Goal: Task Accomplishment & Management: Complete application form

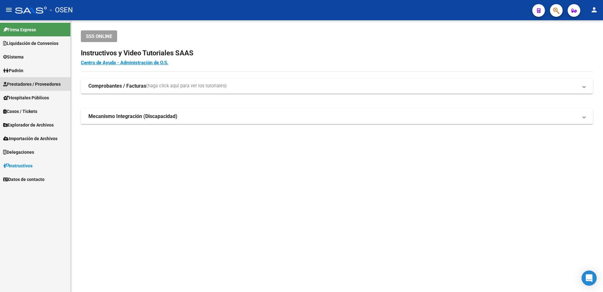
click at [29, 78] on link "Prestadores / Proveedores" at bounding box center [35, 84] width 70 height 14
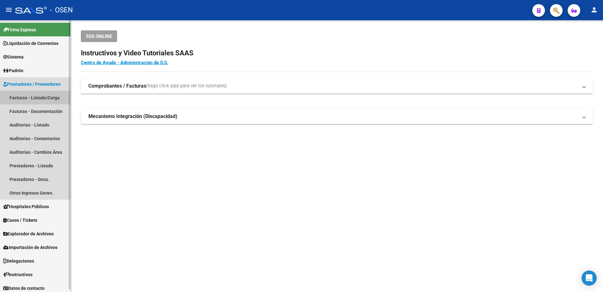
click at [37, 95] on link "Facturas - Listado/Carga" at bounding box center [35, 98] width 70 height 14
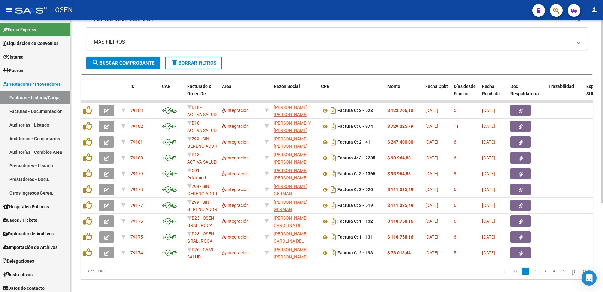
click at [238, 262] on datatable-selection "79183 D18 - ACTIVA SALUD Integración [PERSON_NAME] [PERSON_NAME] 20165694121 Fa…" at bounding box center [337, 259] width 512 height 6
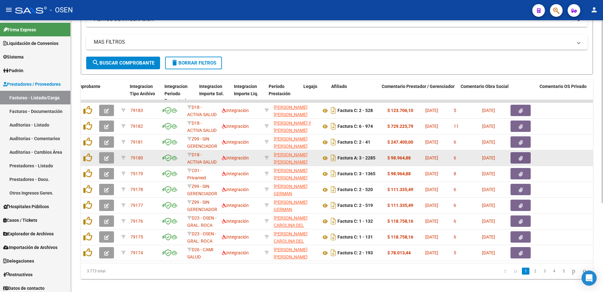
scroll to position [0, 724]
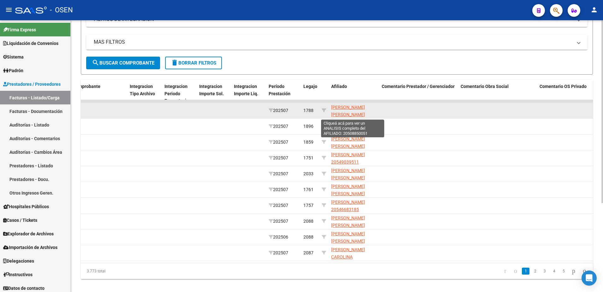
click at [353, 106] on span "[PERSON_NAME] [PERSON_NAME] 20508850051" at bounding box center [348, 115] width 34 height 20
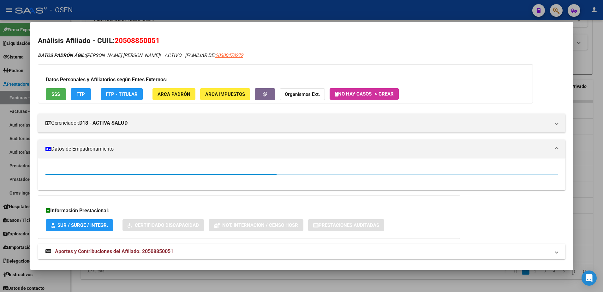
click at [61, 92] on button "SSS" at bounding box center [56, 94] width 20 height 12
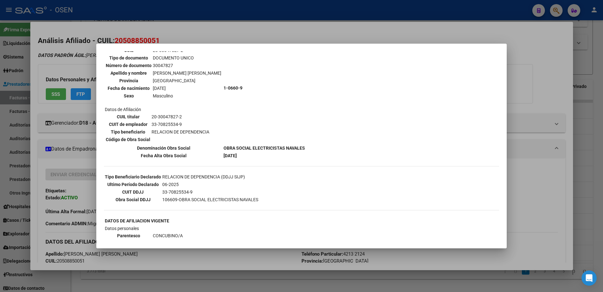
scroll to position [118, 0]
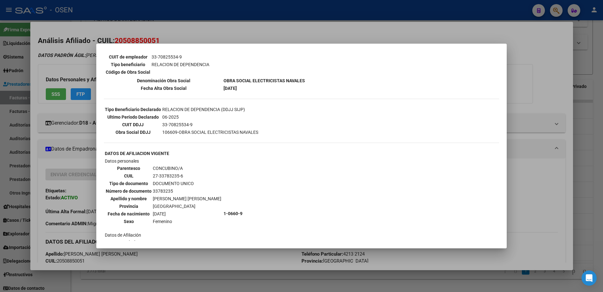
click at [522, 178] on div at bounding box center [301, 146] width 603 height 292
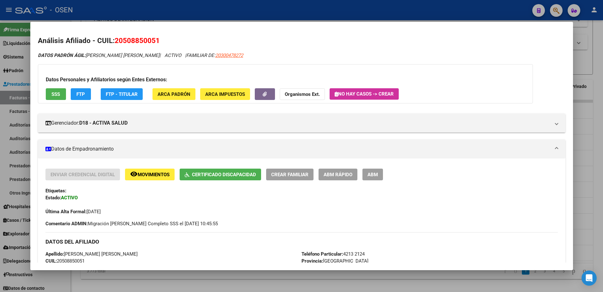
click at [580, 140] on div at bounding box center [301, 146] width 603 height 292
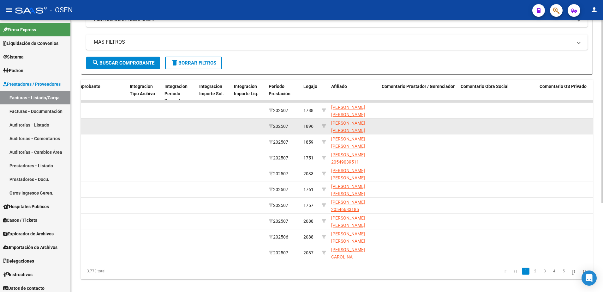
click at [339, 124] on span "[PERSON_NAME] [PERSON_NAME] 20476809801" at bounding box center [348, 130] width 34 height 20
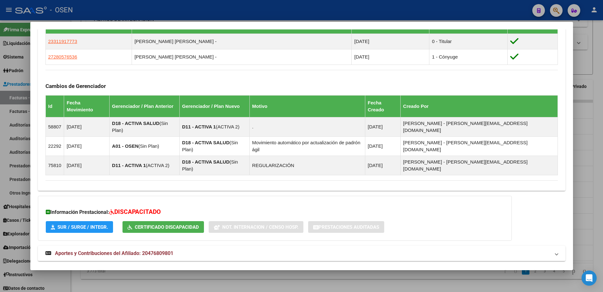
click at [393, 272] on mat-panel-title "Aportes y Contribuciones del Titular: 23311917773" at bounding box center [297, 276] width 505 height 8
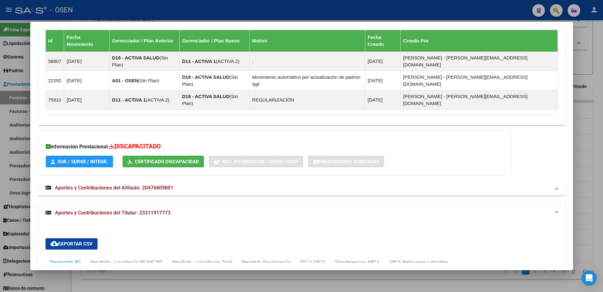
scroll to position [523, 0]
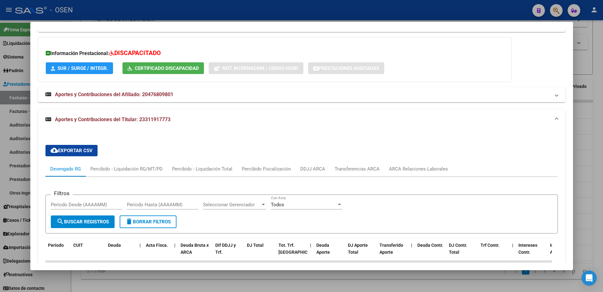
click at [601, 173] on div at bounding box center [301, 146] width 603 height 292
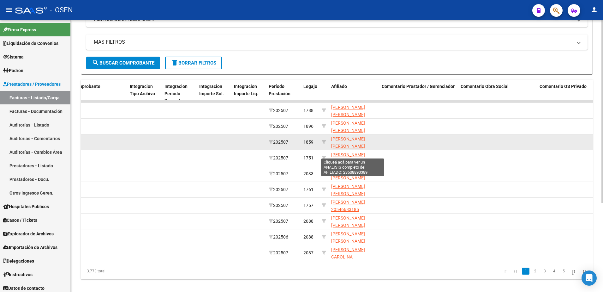
click at [342, 146] on span "[PERSON_NAME] [PERSON_NAME] 23508890389" at bounding box center [348, 146] width 34 height 20
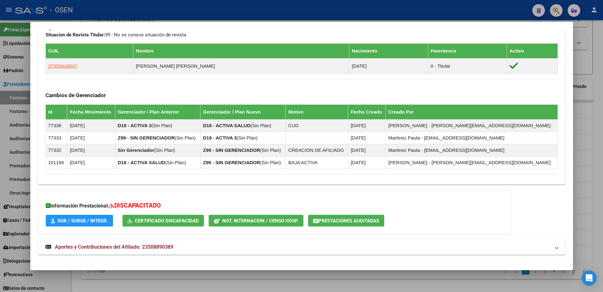
scroll to position [361, 0]
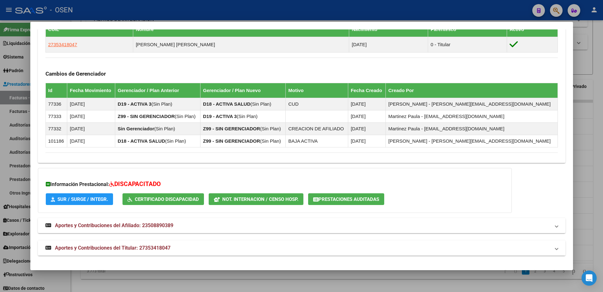
click at [271, 248] on mat-panel-title "Aportes y Contribuciones del Titular: 27353418047" at bounding box center [297, 248] width 505 height 8
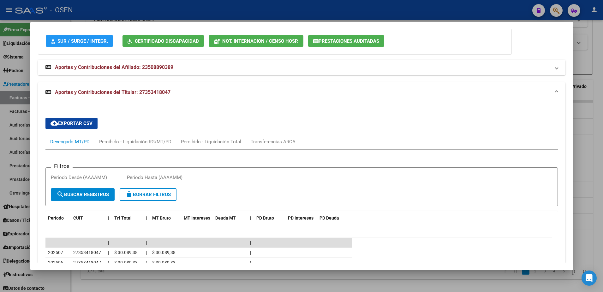
click at [577, 137] on div at bounding box center [301, 146] width 603 height 292
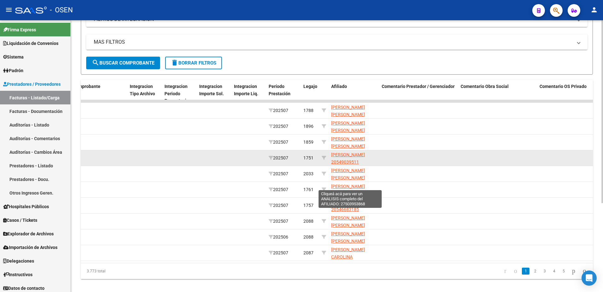
click at [338, 160] on span "[PERSON_NAME] 20549039511" at bounding box center [348, 158] width 34 height 12
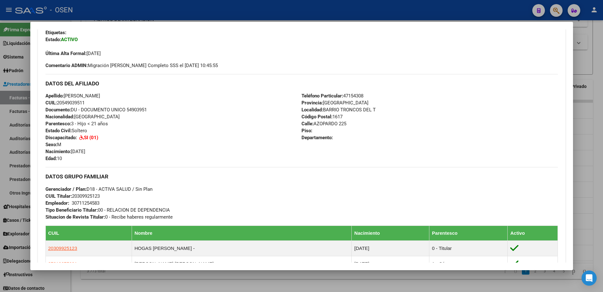
scroll to position [355, 0]
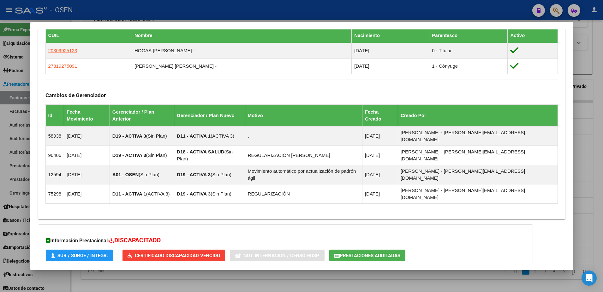
click at [285, 278] on mat-panel-title "Aportes y Contribuciones del Afiliado: 20549039511" at bounding box center [297, 282] width 505 height 8
click at [284, 280] on mat-panel-title "Aportes y Contribuciones del Afiliado: 20549039511" at bounding box center [297, 284] width 505 height 8
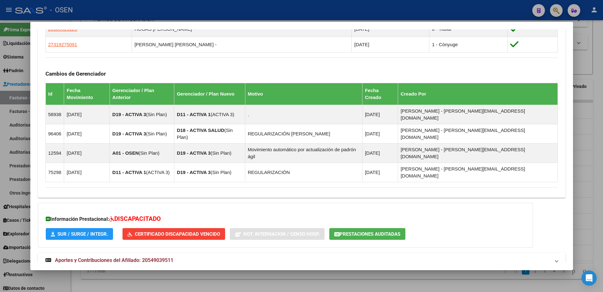
click at [278, 279] on mat-panel-title "Aportes y Contribuciones del Titular: 20309925123" at bounding box center [297, 283] width 505 height 8
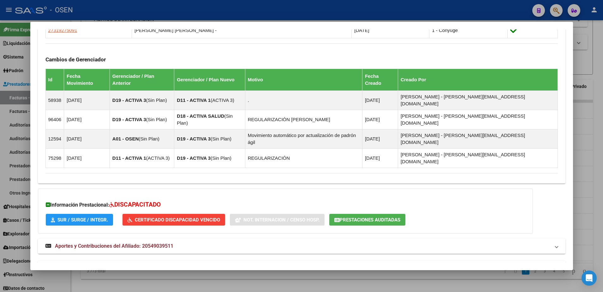
scroll to position [532, 0]
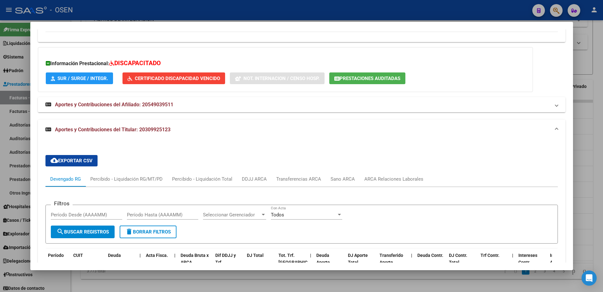
click at [586, 172] on div at bounding box center [301, 146] width 603 height 292
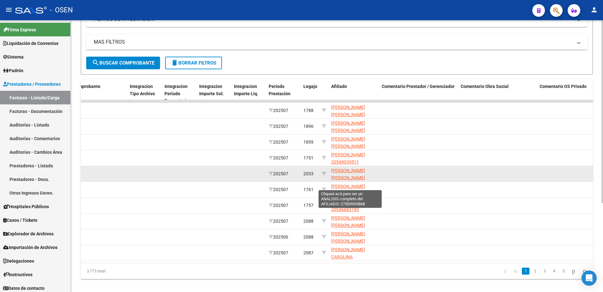
click at [354, 178] on span "[PERSON_NAME] [PERSON_NAME] [PERSON_NAME] 27503953868" at bounding box center [348, 181] width 34 height 27
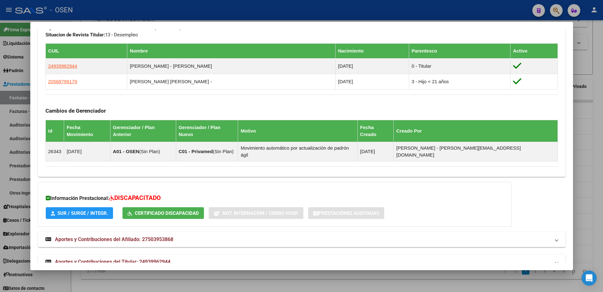
click at [278, 258] on mat-panel-title "Aportes y Contribuciones del Titular: 24939962944" at bounding box center [297, 262] width 505 height 8
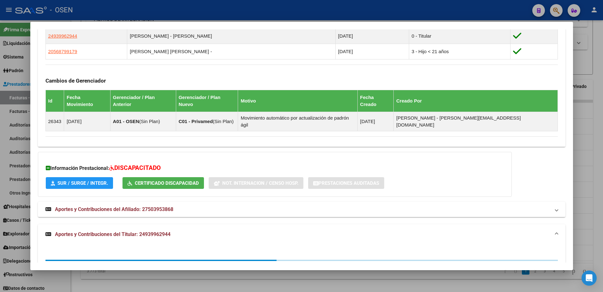
scroll to position [498, 0]
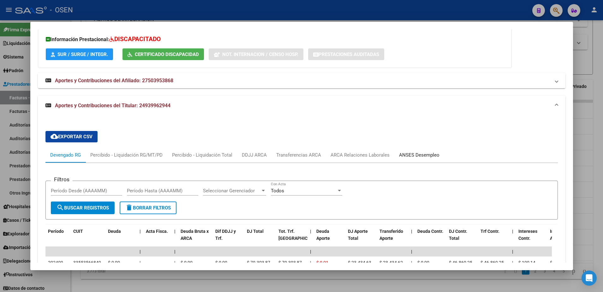
click at [413, 151] on div "ANSES Desempleo" at bounding box center [419, 154] width 40 height 7
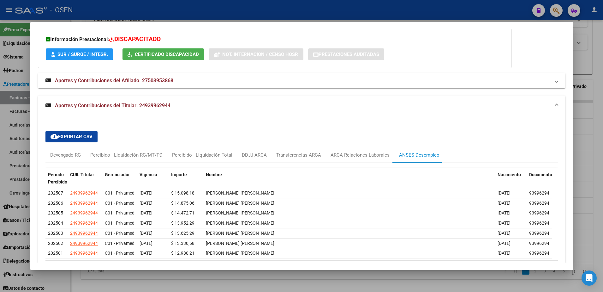
click at [594, 154] on div at bounding box center [301, 146] width 603 height 292
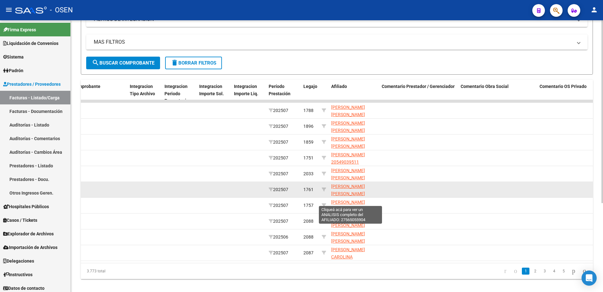
click at [344, 194] on span "[PERSON_NAME] [PERSON_NAME] 27565055904" at bounding box center [348, 194] width 34 height 20
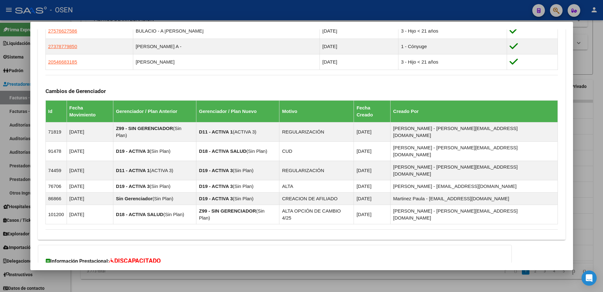
scroll to position [453, 0]
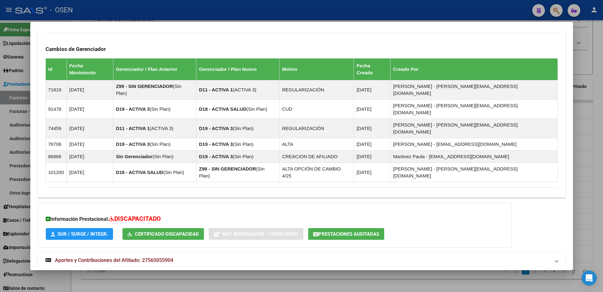
click at [368, 279] on mat-panel-title "Aportes y Contribuciones del Titular: 20388425017" at bounding box center [297, 283] width 505 height 8
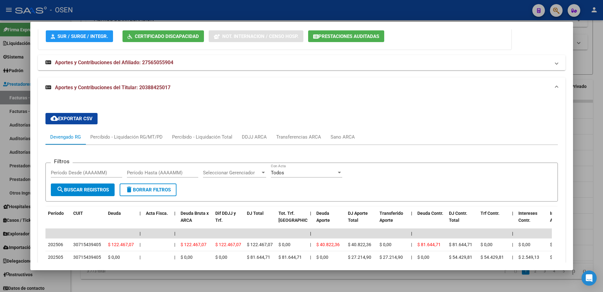
click at [601, 166] on div at bounding box center [301, 146] width 603 height 292
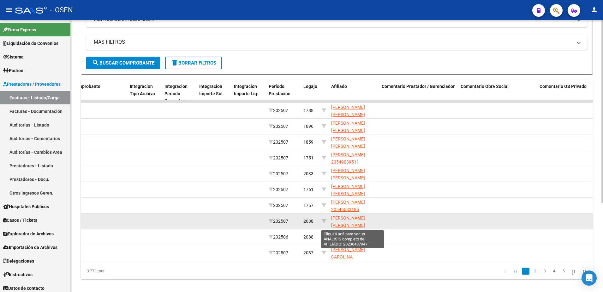
click at [348, 223] on span "[PERSON_NAME] [PERSON_NAME] 20236487947" at bounding box center [348, 225] width 34 height 20
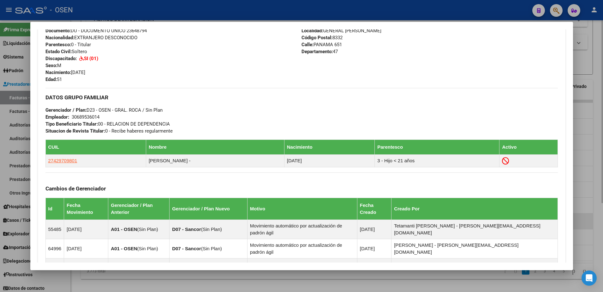
scroll to position [324, 0]
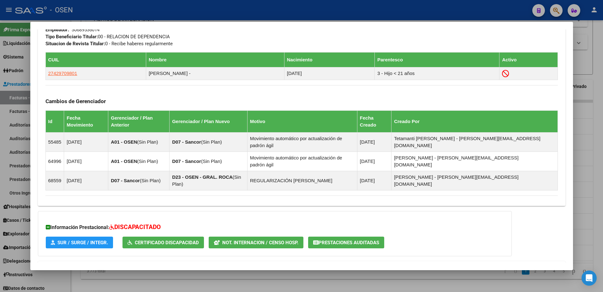
click at [361, 250] on div "DATOS [PERSON_NAME] ÁGIL: [PERSON_NAME] [PERSON_NAME] | ACTIVO | AFILIADO TITUL…" at bounding box center [302, 5] width 528 height 555
click at [358, 265] on mat-panel-title "Aportes y Contribuciones del Afiliado: 20236487947" at bounding box center [297, 269] width 505 height 8
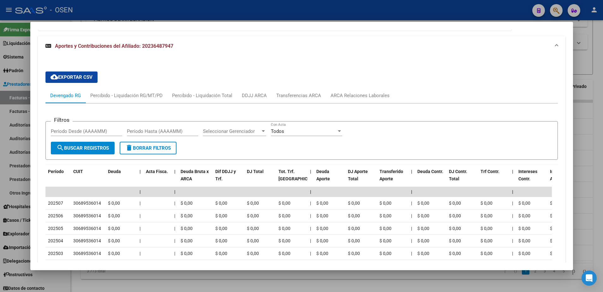
scroll to position [559, 0]
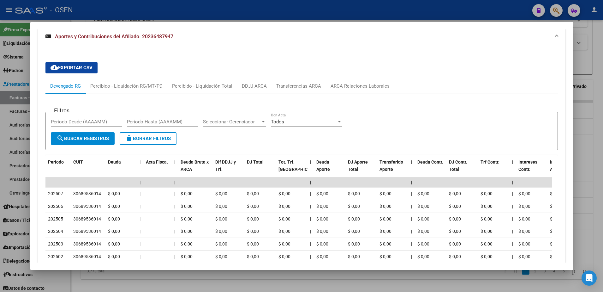
click at [597, 188] on div at bounding box center [301, 146] width 603 height 292
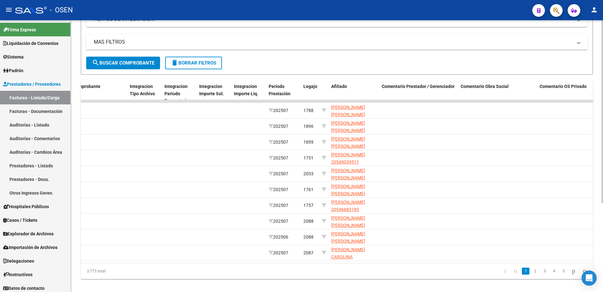
drag, startPoint x: 390, startPoint y: 271, endPoint x: 105, endPoint y: 276, distance: 285.0
click at [107, 276] on div "3.773 total 1 2 3 4 5" at bounding box center [337, 271] width 512 height 16
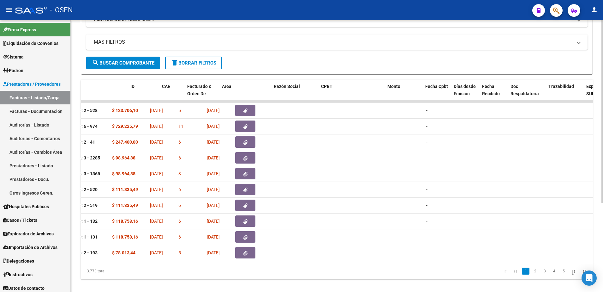
scroll to position [0, 0]
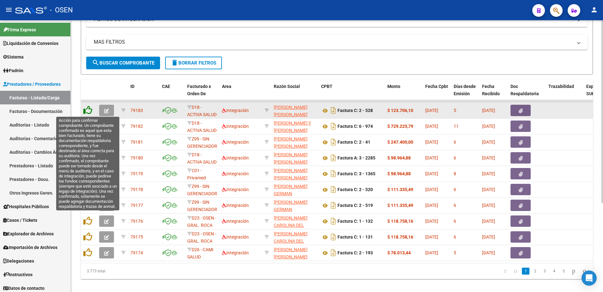
click at [84, 110] on icon at bounding box center [87, 110] width 9 height 9
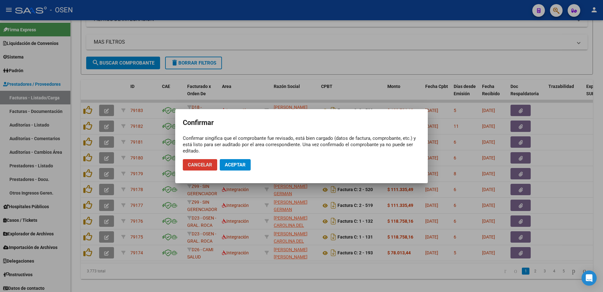
click at [233, 160] on button "Aceptar" at bounding box center [235, 164] width 31 height 11
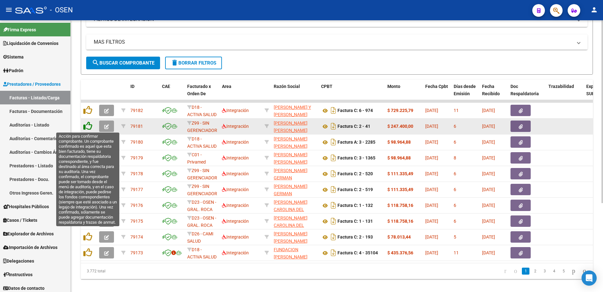
click at [85, 125] on icon at bounding box center [87, 125] width 9 height 9
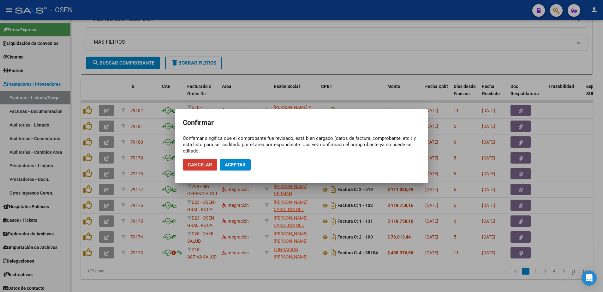
click at [231, 157] on mat-dialog-actions "Cancelar Aceptar" at bounding box center [302, 164] width 238 height 21
click at [223, 165] on button "Aceptar" at bounding box center [235, 164] width 31 height 11
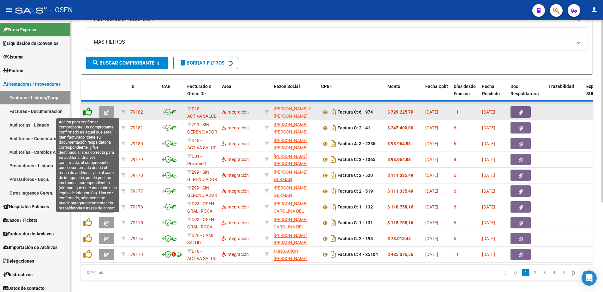
click at [85, 112] on icon at bounding box center [87, 111] width 9 height 9
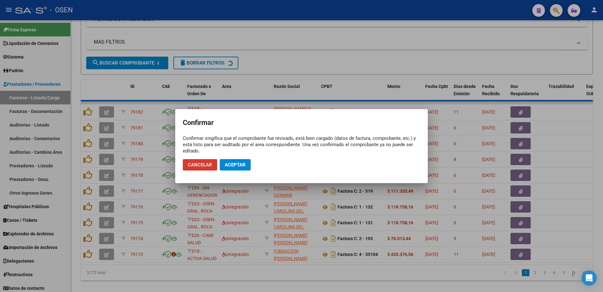
click at [236, 166] on span "Aceptar" at bounding box center [235, 165] width 21 height 6
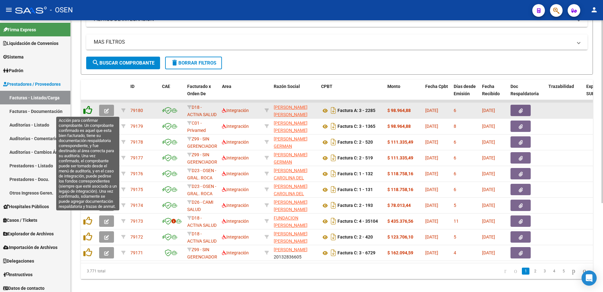
click at [88, 106] on icon at bounding box center [87, 110] width 9 height 9
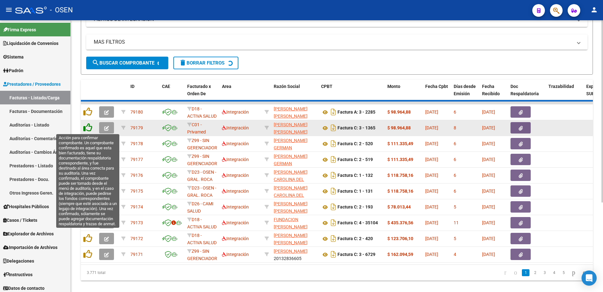
click at [90, 126] on icon at bounding box center [87, 127] width 9 height 9
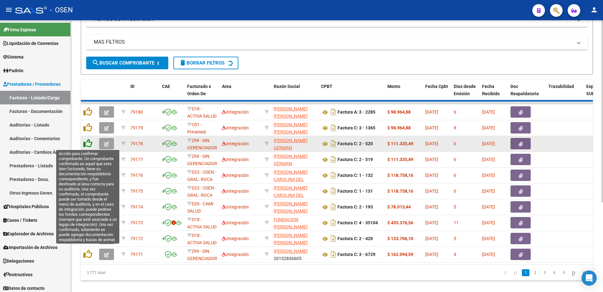
click at [87, 145] on icon at bounding box center [87, 143] width 9 height 9
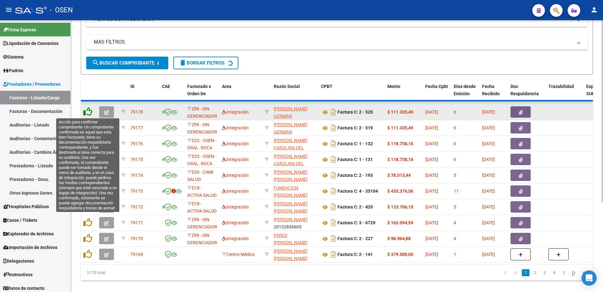
click at [87, 112] on icon at bounding box center [87, 111] width 9 height 9
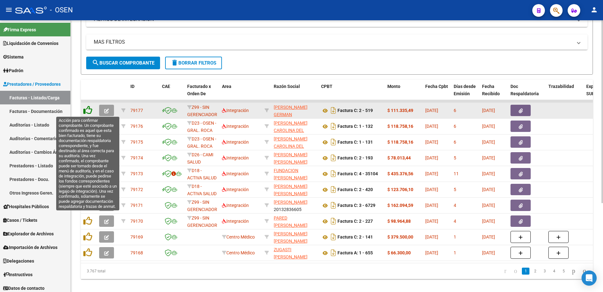
click at [87, 108] on icon at bounding box center [87, 110] width 9 height 9
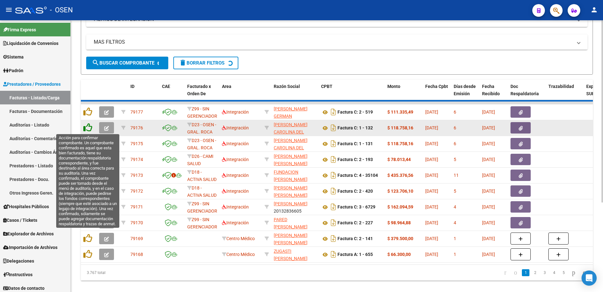
click at [88, 127] on icon at bounding box center [87, 127] width 9 height 9
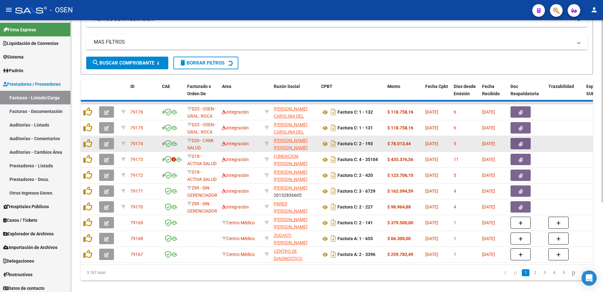
click at [90, 148] on div at bounding box center [88, 144] width 11 height 10
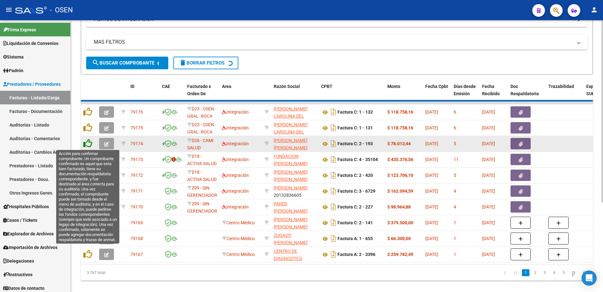
click at [90, 143] on icon at bounding box center [87, 143] width 9 height 9
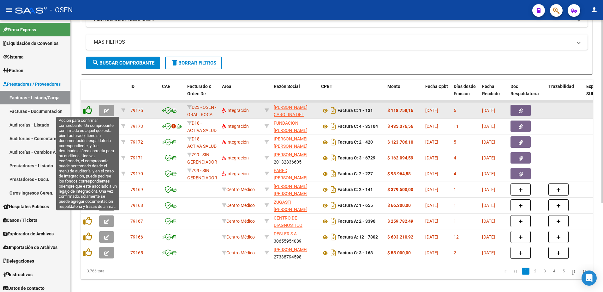
click at [85, 108] on icon at bounding box center [87, 110] width 9 height 9
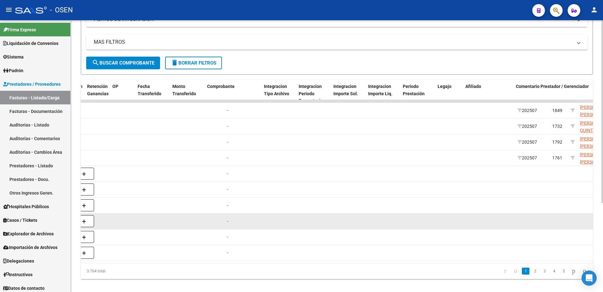
scroll to position [0, 606]
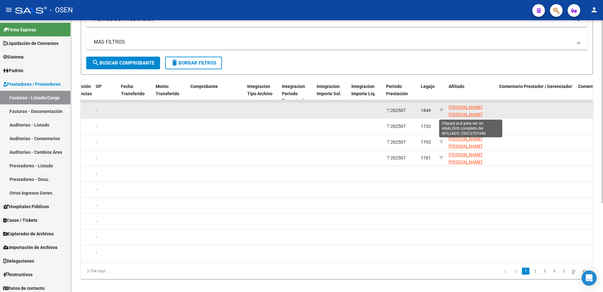
click at [459, 116] on span "[PERSON_NAME] [PERSON_NAME] 23512701949" at bounding box center [466, 115] width 34 height 20
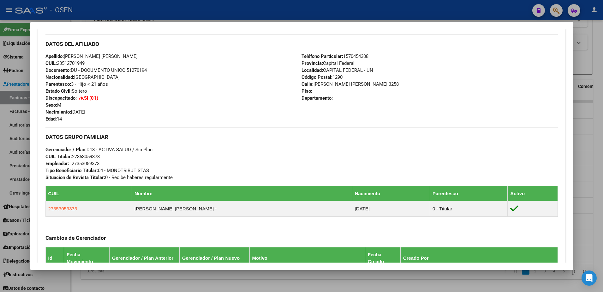
scroll to position [349, 0]
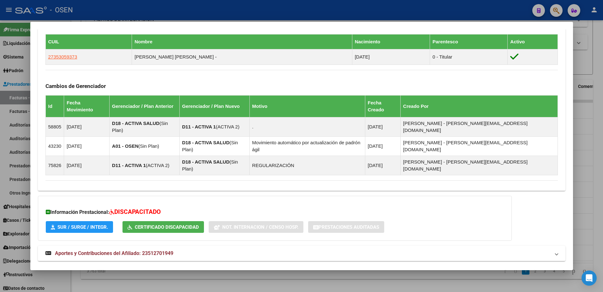
click at [315, 272] on mat-panel-title "Aportes y Contribuciones del Titular: 27353059373" at bounding box center [297, 276] width 505 height 8
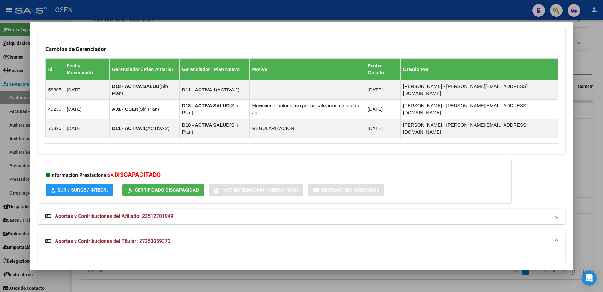
scroll to position [552, 0]
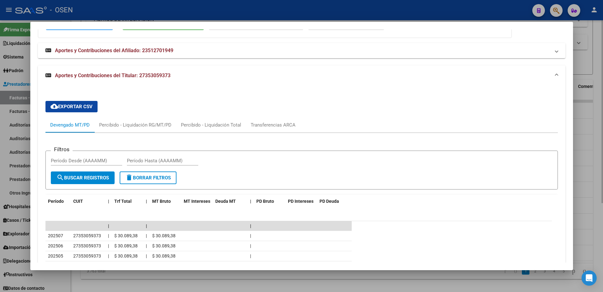
click at [108, 285] on div at bounding box center [301, 146] width 603 height 292
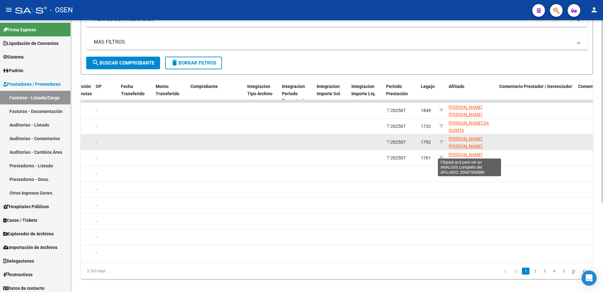
click at [467, 139] on span "[PERSON_NAME] [PERSON_NAME] 20547333889" at bounding box center [466, 146] width 34 height 20
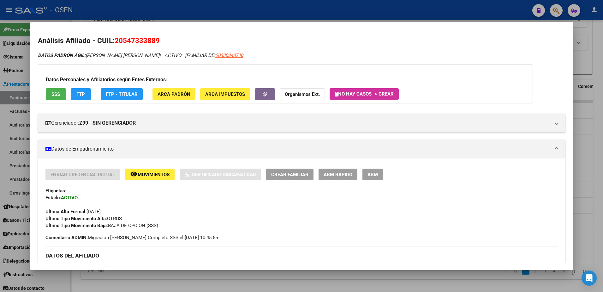
click at [447, 278] on div at bounding box center [301, 146] width 603 height 292
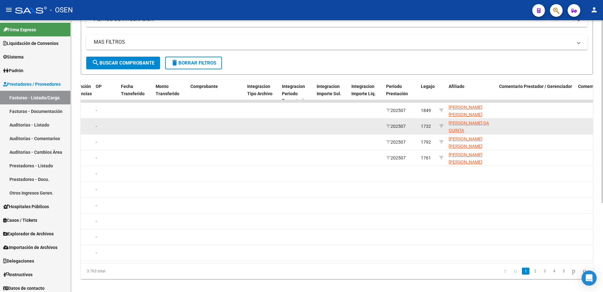
click at [460, 126] on app-link-go-to "[PERSON_NAME] DA QUINTA [PERSON_NAME] 27512226707" at bounding box center [471, 133] width 45 height 29
click at [460, 125] on span "[PERSON_NAME] DA QUINTA [PERSON_NAME] 27512226707" at bounding box center [469, 133] width 40 height 27
copy span "[PERSON_NAME]"
type textarea "27512226707"
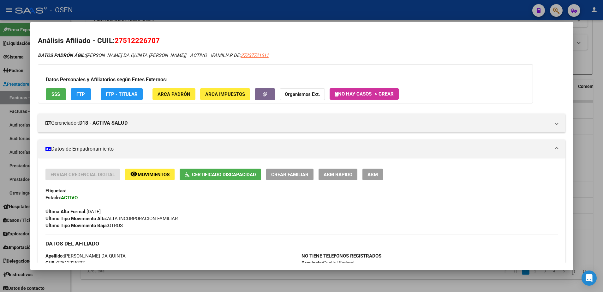
click at [132, 11] on div at bounding box center [301, 146] width 603 height 292
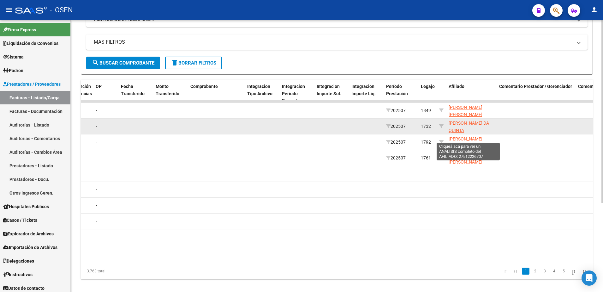
click at [460, 128] on span "[PERSON_NAME] DA QUINTA [PERSON_NAME] 27512226707" at bounding box center [469, 133] width 40 height 27
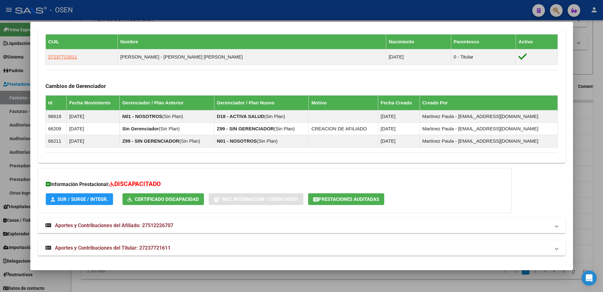
click at [276, 244] on mat-panel-title "Aportes y Contribuciones del Titular: 27237721611" at bounding box center [297, 248] width 505 height 8
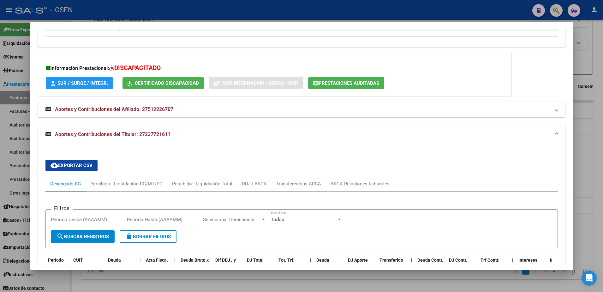
scroll to position [516, 0]
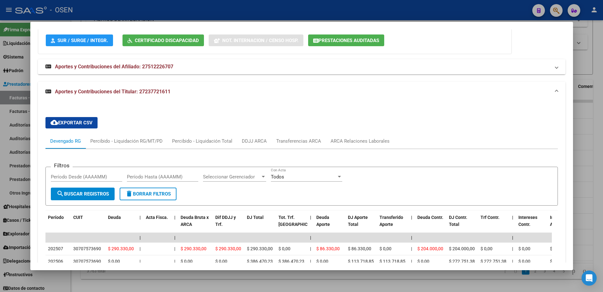
click at [275, 273] on div at bounding box center [301, 146] width 603 height 292
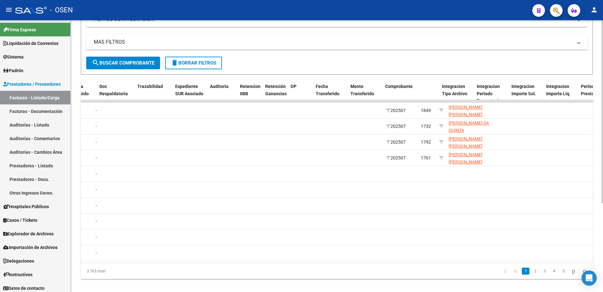
scroll to position [0, 0]
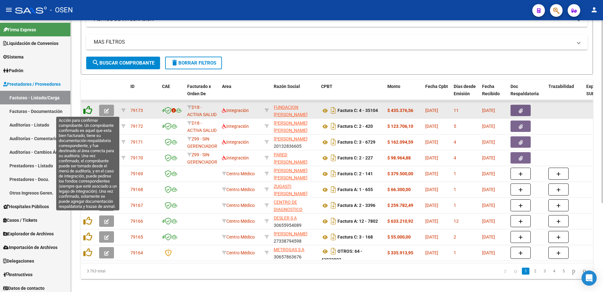
click at [86, 106] on icon at bounding box center [87, 110] width 9 height 9
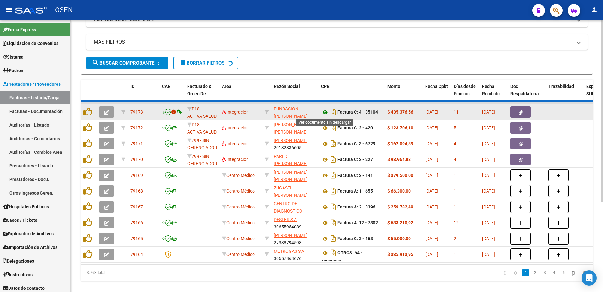
click at [326, 111] on icon at bounding box center [325, 112] width 8 height 8
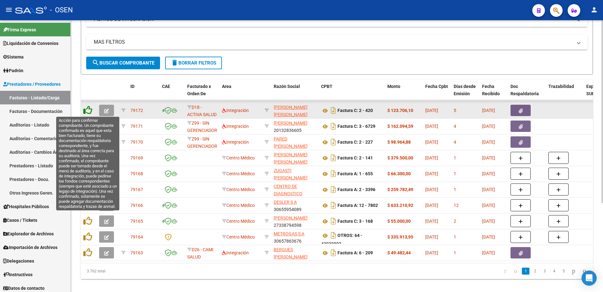
click at [86, 108] on icon at bounding box center [87, 110] width 9 height 9
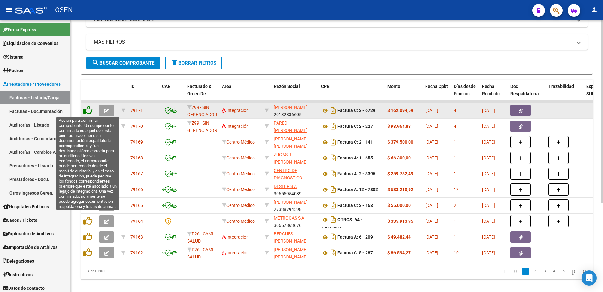
click at [88, 109] on icon at bounding box center [87, 110] width 9 height 9
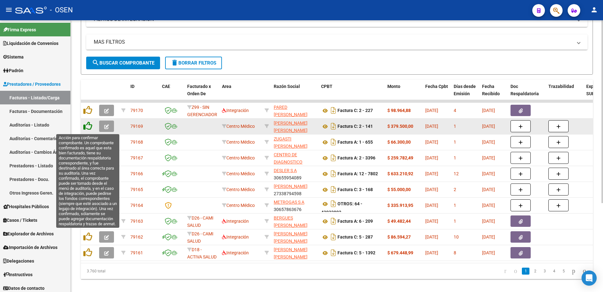
click at [89, 128] on icon at bounding box center [87, 125] width 9 height 9
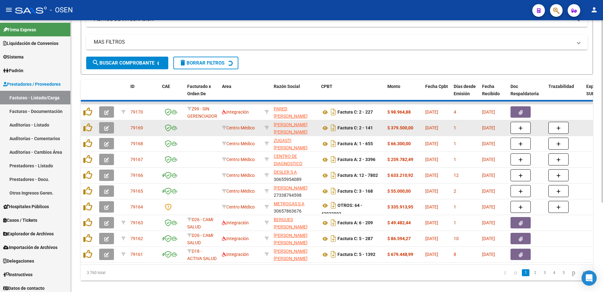
click at [358, 124] on div "Factura C: 2 - 141" at bounding box center [351, 128] width 61 height 10
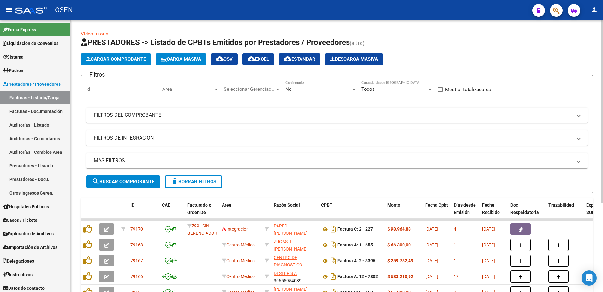
click at [179, 110] on mat-expansion-panel-header "FILTROS DEL COMPROBANTE" at bounding box center [337, 114] width 502 height 15
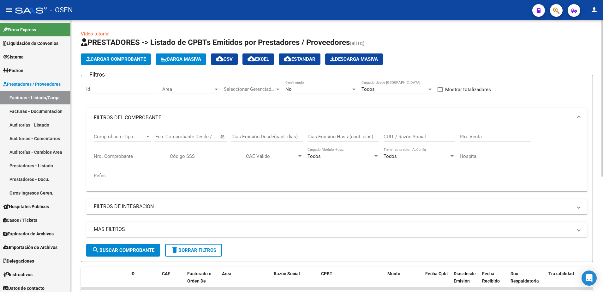
click at [125, 152] on div "Nro. Comprobante" at bounding box center [129, 154] width 71 height 14
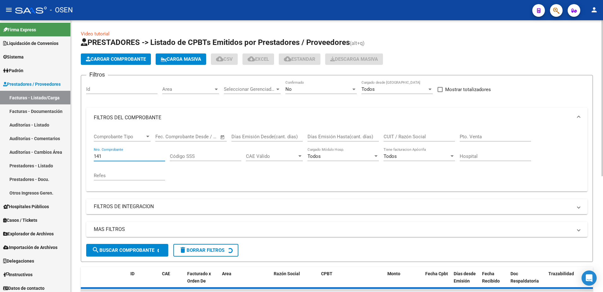
type input "141"
click at [346, 87] on div "No" at bounding box center [319, 89] width 66 height 6
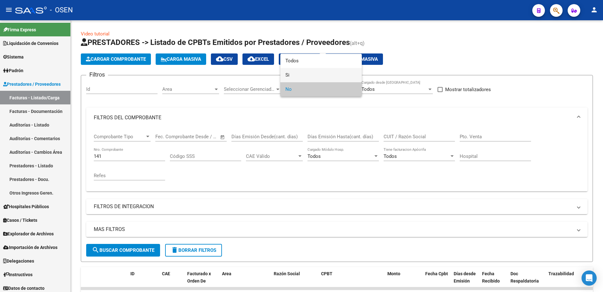
click at [340, 78] on span "Si" at bounding box center [321, 75] width 71 height 14
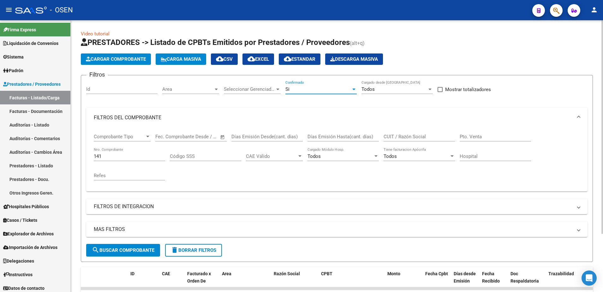
click at [155, 249] on button "search Buscar Comprobante" at bounding box center [123, 250] width 74 height 13
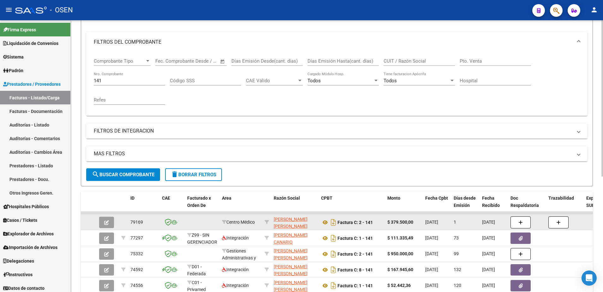
click at [111, 220] on button "button" at bounding box center [106, 221] width 15 height 11
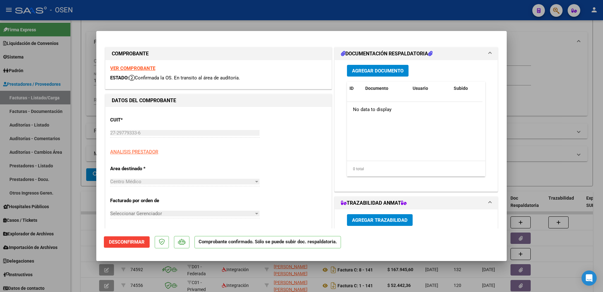
click at [145, 243] on button "Desconfirmar" at bounding box center [127, 241] width 46 height 11
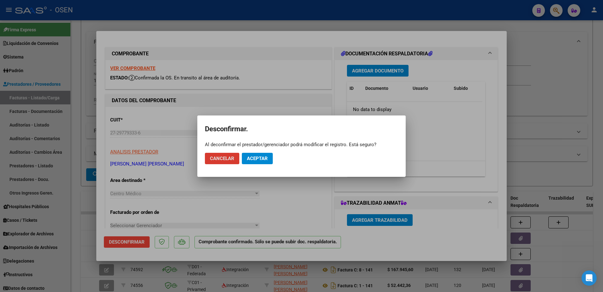
click at [261, 163] on button "Aceptar" at bounding box center [257, 158] width 31 height 11
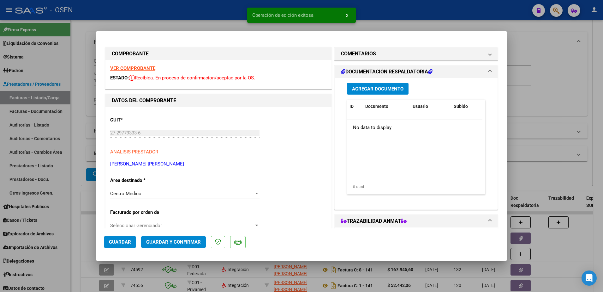
click at [537, 137] on div at bounding box center [301, 146] width 603 height 292
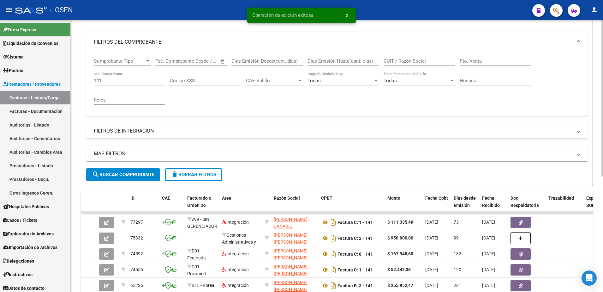
click at [196, 170] on button "delete Borrar Filtros" at bounding box center [193, 174] width 57 height 13
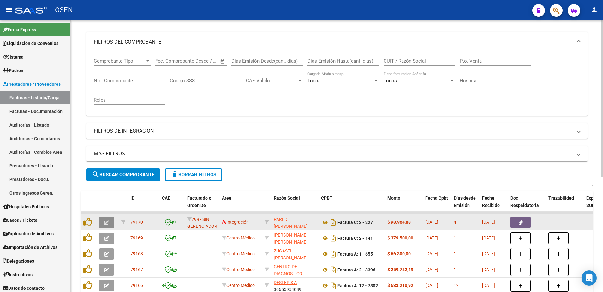
click at [107, 221] on icon "button" at bounding box center [106, 222] width 5 height 5
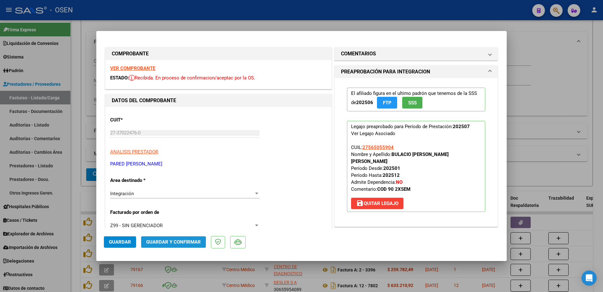
click at [170, 242] on span "Guardar y Confirmar" at bounding box center [173, 242] width 55 height 6
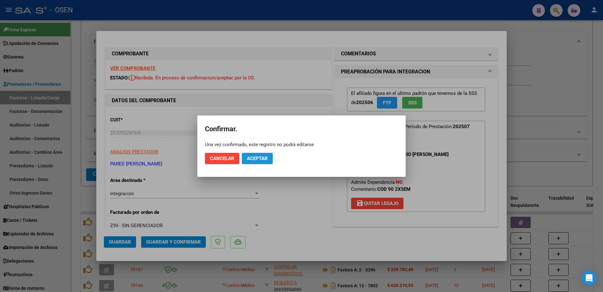
click at [260, 159] on span "Aceptar" at bounding box center [257, 158] width 21 height 6
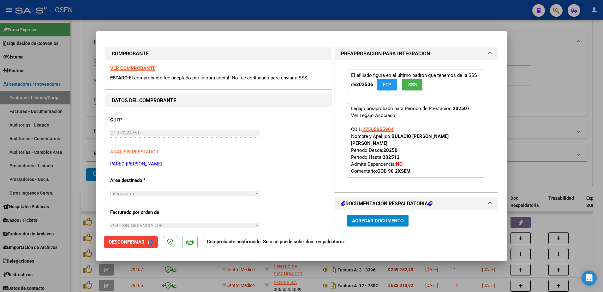
click at [553, 78] on div at bounding box center [301, 146] width 603 height 292
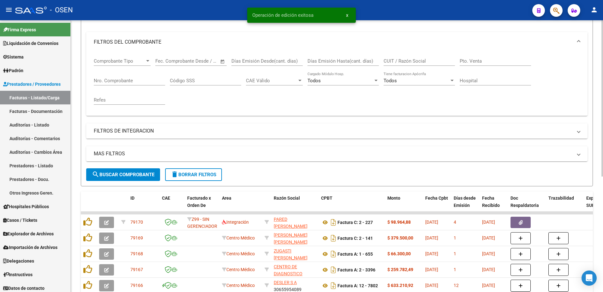
click at [135, 177] on button "search Buscar Comprobante" at bounding box center [123, 174] width 74 height 13
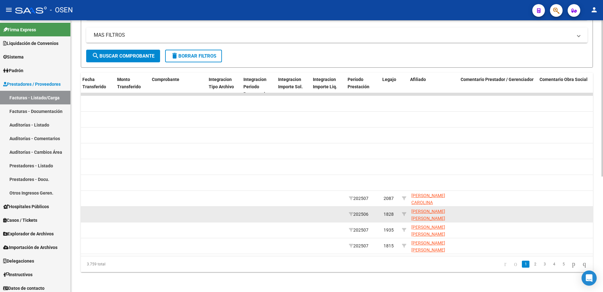
scroll to position [0, 645]
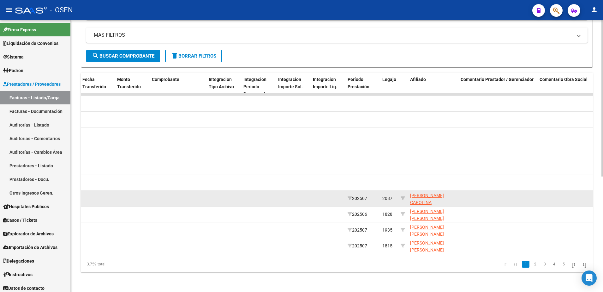
click at [420, 199] on span "[PERSON_NAME] CAROLINA [PERSON_NAME] 27363165708" at bounding box center [427, 206] width 34 height 27
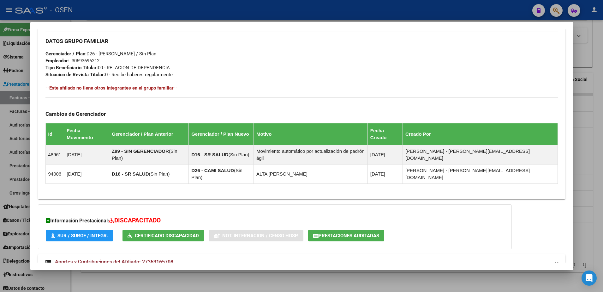
scroll to position [293, 0]
click at [268, 257] on mat-panel-title "Aportes y Contribuciones del Afiliado: 27363165708" at bounding box center [297, 261] width 505 height 8
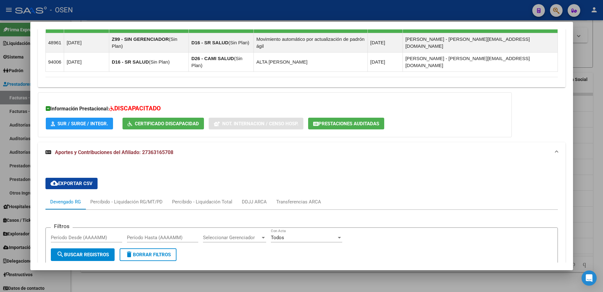
scroll to position [452, 0]
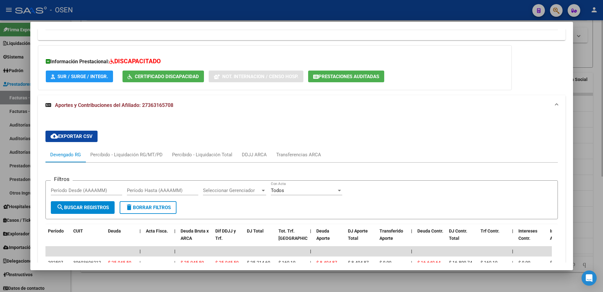
click at [216, 275] on div at bounding box center [301, 146] width 603 height 292
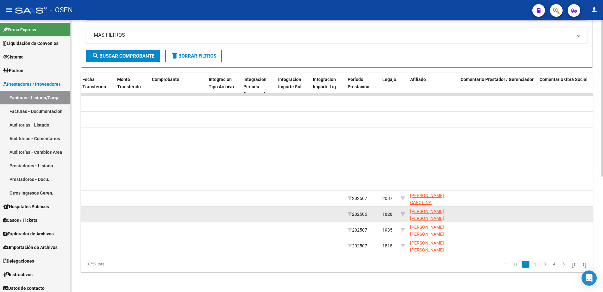
click at [418, 220] on datatable-body-cell "[PERSON_NAME] [PERSON_NAME] 20594677464" at bounding box center [433, 213] width 51 height 15
click at [418, 217] on span "[PERSON_NAME] [PERSON_NAME] 20594677464" at bounding box center [427, 218] width 34 height 20
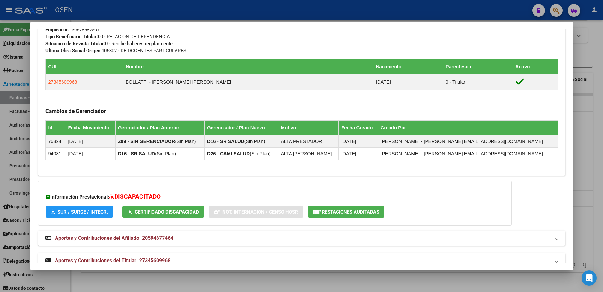
scroll to position [344, 0]
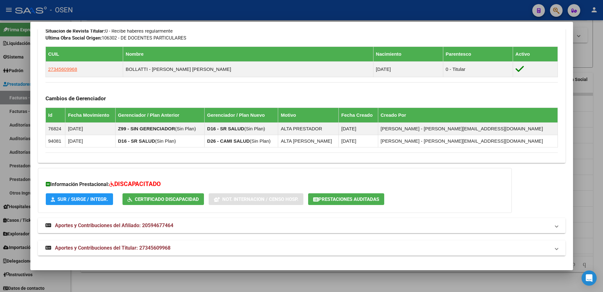
click at [291, 247] on mat-panel-title "Aportes y Contribuciones del Titular: 27345609968" at bounding box center [297, 248] width 505 height 8
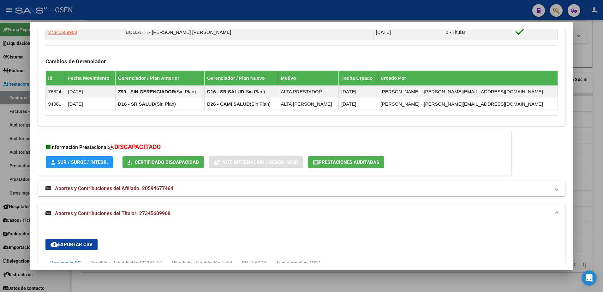
scroll to position [657, 0]
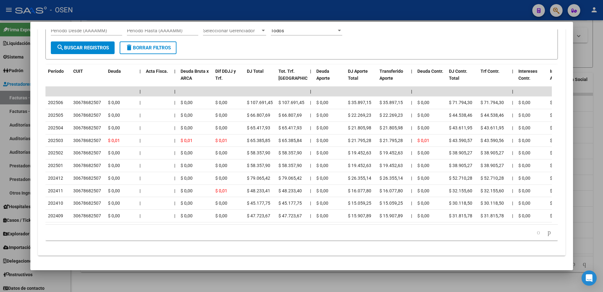
click at [243, 274] on div at bounding box center [301, 146] width 603 height 292
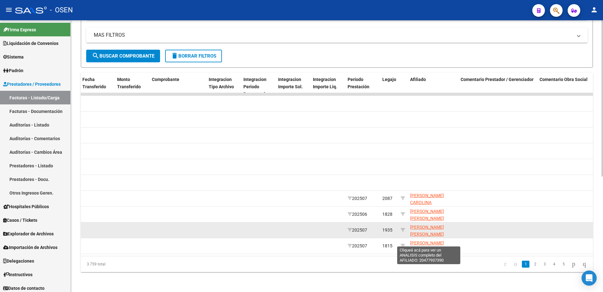
click at [429, 231] on span "[PERSON_NAME] [PERSON_NAME] 20477937390" at bounding box center [427, 234] width 34 height 20
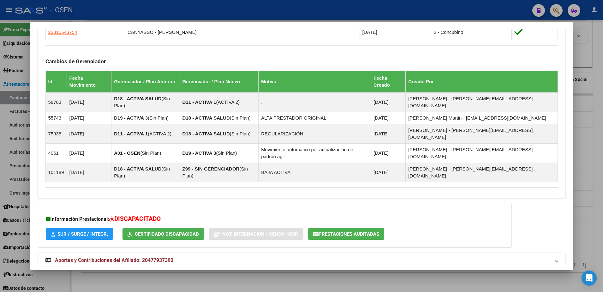
click at [295, 275] on mat-expansion-panel-header "Aportes y Contribuciones del Titular: 20256154642" at bounding box center [302, 282] width 528 height 15
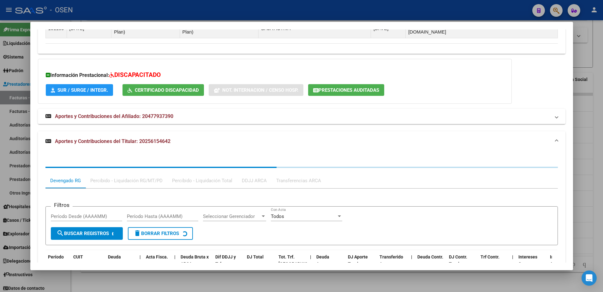
scroll to position [567, 0]
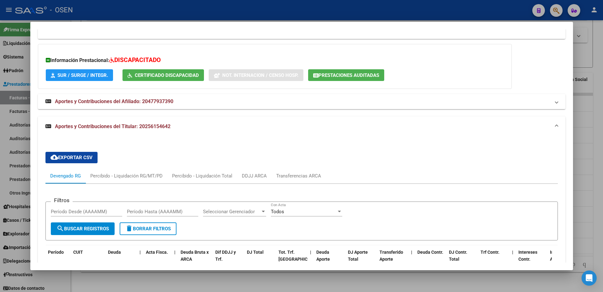
click at [251, 277] on div at bounding box center [301, 146] width 603 height 292
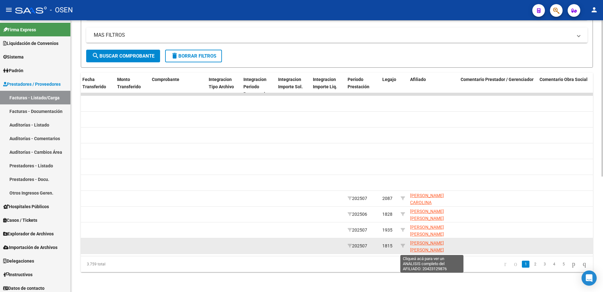
click at [422, 244] on span "[PERSON_NAME] [PERSON_NAME] 20423129876" at bounding box center [427, 250] width 34 height 20
type textarea "20423129876"
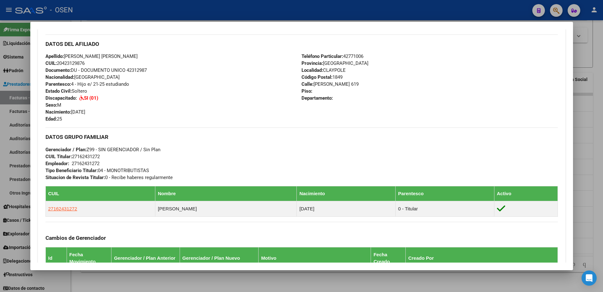
scroll to position [361, 0]
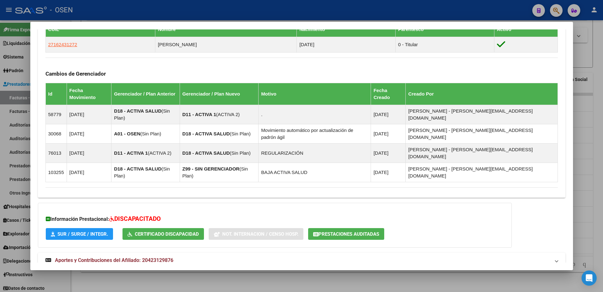
click at [336, 275] on mat-expansion-panel-header "Aportes y Contribuciones del Titular: 27162431272" at bounding box center [302, 282] width 528 height 15
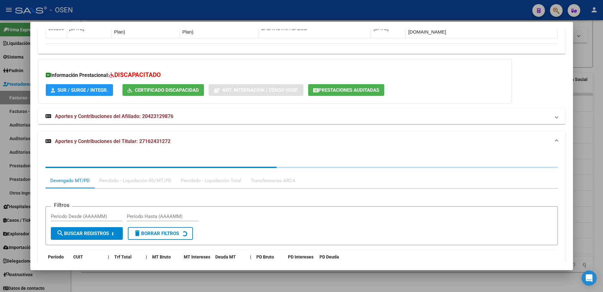
scroll to position [524, 0]
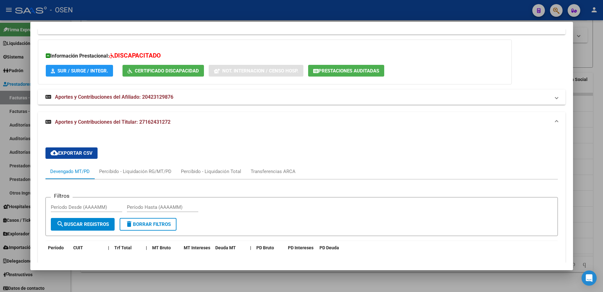
click at [290, 276] on div at bounding box center [301, 146] width 603 height 292
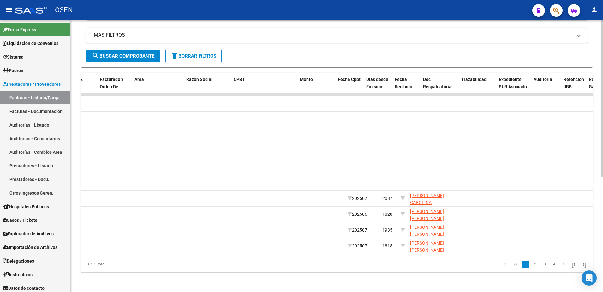
scroll to position [0, 0]
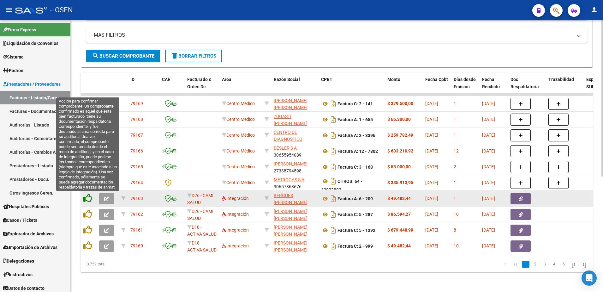
click at [90, 198] on icon at bounding box center [87, 197] width 9 height 9
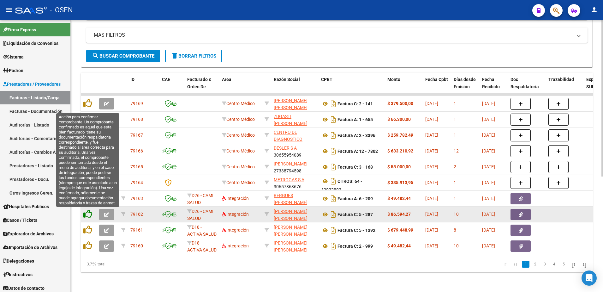
click at [91, 215] on icon at bounding box center [87, 213] width 9 height 9
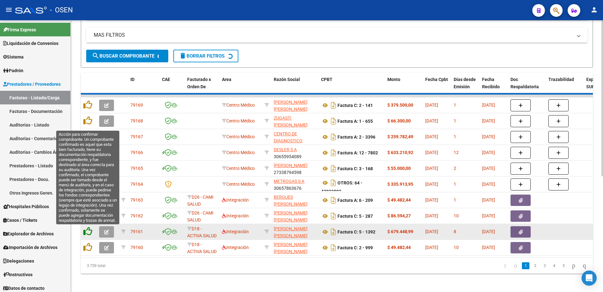
click at [92, 231] on icon at bounding box center [87, 230] width 9 height 9
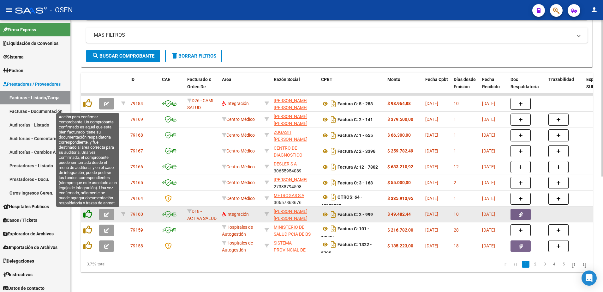
click at [90, 212] on icon at bounding box center [87, 213] width 9 height 9
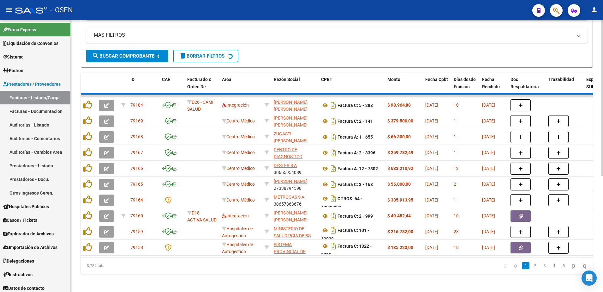
drag, startPoint x: 209, startPoint y: 264, endPoint x: 217, endPoint y: 264, distance: 7.9
click at [217, 264] on div "3.759 total 1 2 3 4 5" at bounding box center [337, 265] width 512 height 16
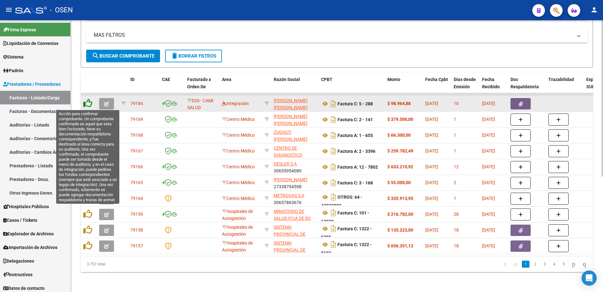
click at [91, 103] on icon at bounding box center [87, 103] width 9 height 9
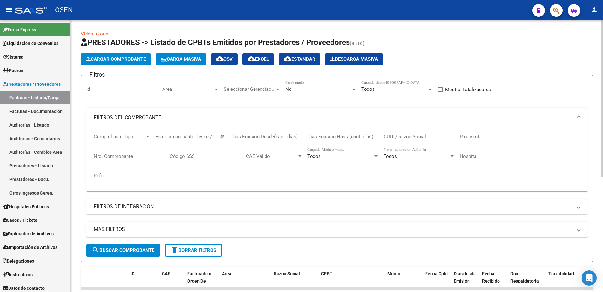
click at [187, 96] on div "Area Area" at bounding box center [190, 90] width 57 height 20
click at [187, 93] on div "Area Area" at bounding box center [190, 87] width 57 height 14
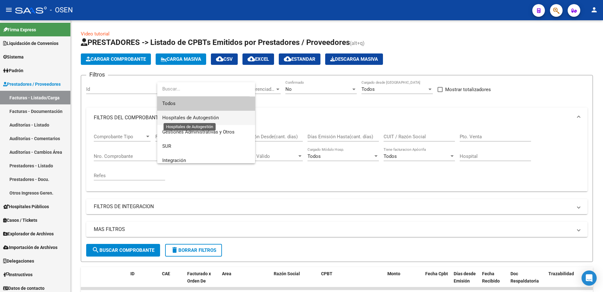
click at [189, 118] on span "Hospitales de Autogestión" at bounding box center [190, 118] width 57 height 6
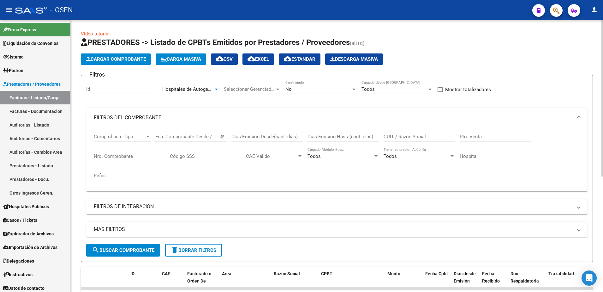
click at [155, 246] on button "search Buscar Comprobante" at bounding box center [123, 250] width 74 height 13
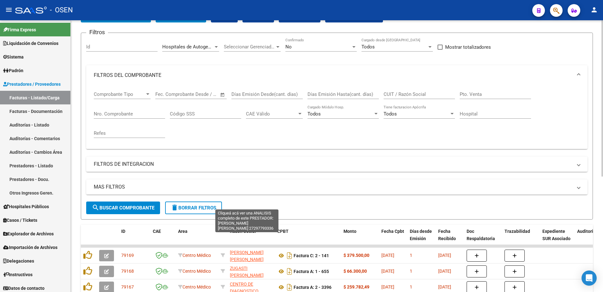
scroll to position [39, 0]
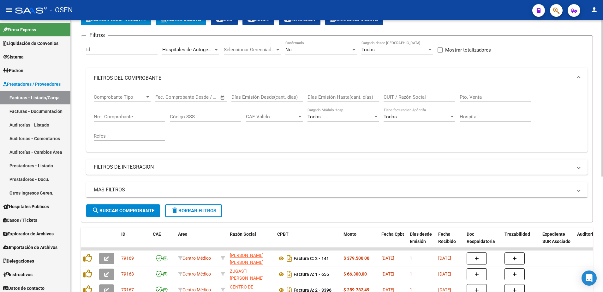
click at [149, 208] on span "search Buscar Comprobante" at bounding box center [123, 211] width 63 height 6
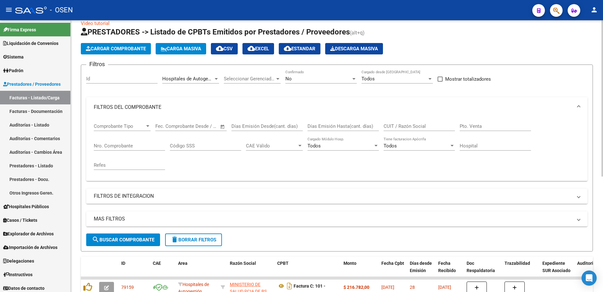
scroll to position [0, 0]
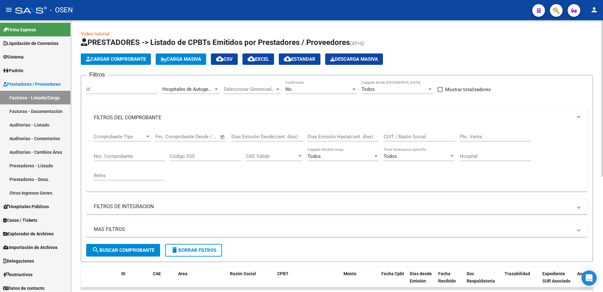
click at [140, 62] on button "Cargar Comprobante" at bounding box center [116, 58] width 70 height 11
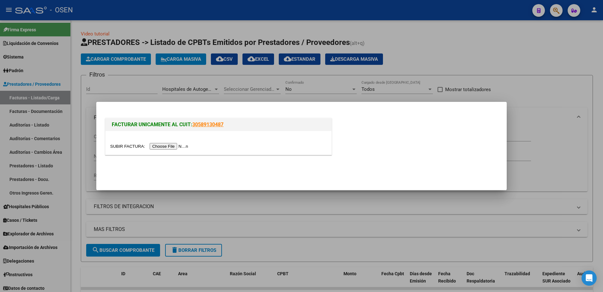
click at [170, 143] on input "file" at bounding box center [150, 146] width 80 height 7
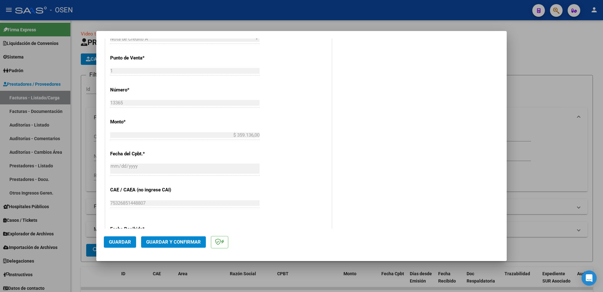
scroll to position [237, 0]
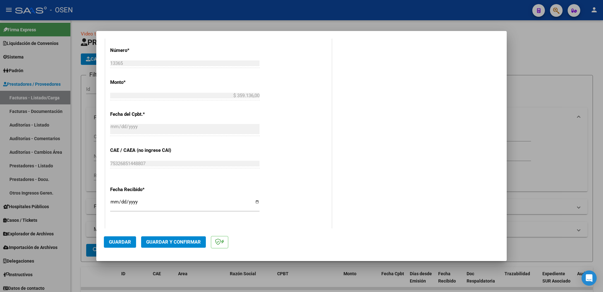
click at [128, 239] on span "Guardar" at bounding box center [120, 242] width 22 height 6
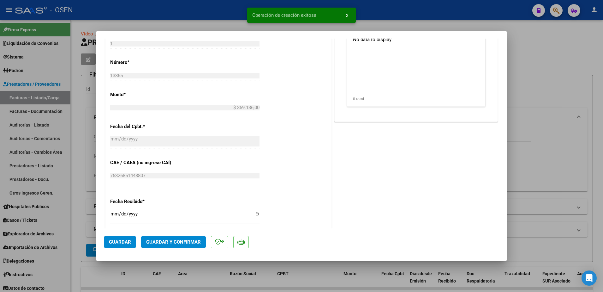
scroll to position [0, 0]
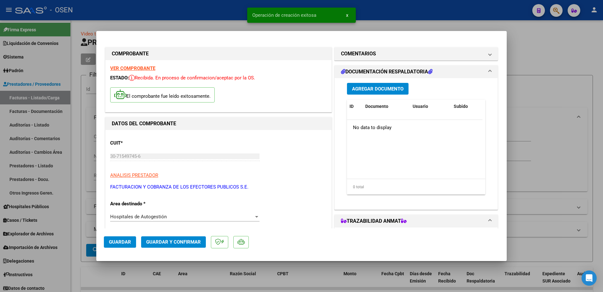
click at [391, 93] on button "Agregar Documento" at bounding box center [378, 89] width 62 height 12
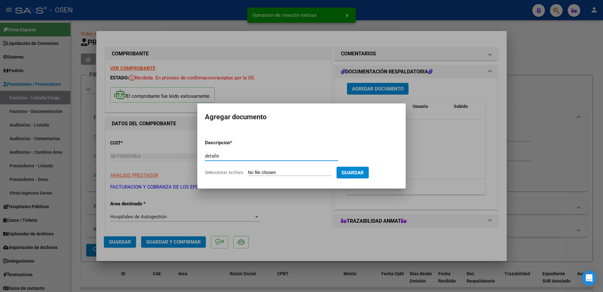
type input "detalle"
click at [387, 165] on form "Descripcion * detalle Escriba aquí una descripcion Seleccionar Archivo Guardar" at bounding box center [301, 157] width 193 height 46
click at [304, 168] on form "Descripcion * detalle Escriba aquí una descripcion Seleccionar Archivo Guardar" at bounding box center [301, 157] width 193 height 46
click at [296, 171] on input "Seleccionar Archivo" at bounding box center [290, 173] width 84 height 6
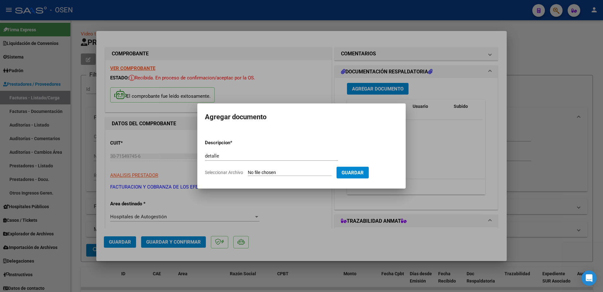
type input "C:\fakepath\FACA2 0001-00025114 Detalle de Analisis de Impugnacion.pdf"
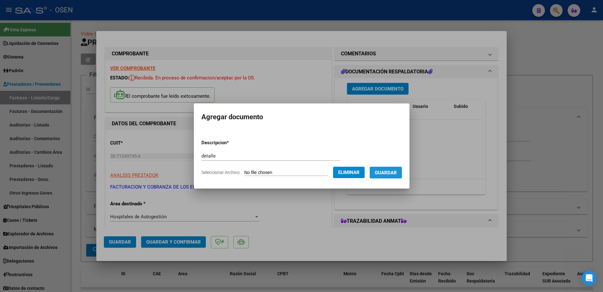
click at [384, 176] on button "Guardar" at bounding box center [386, 172] width 32 height 12
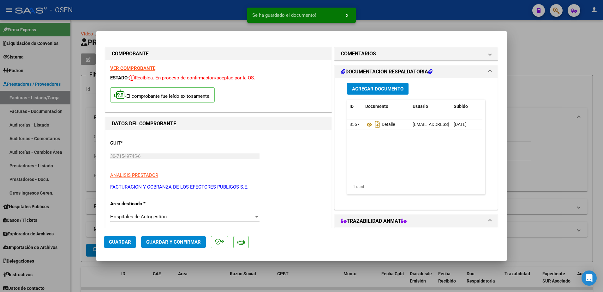
click at [363, 89] on span "Agregar Documento" at bounding box center [377, 89] width 51 height 6
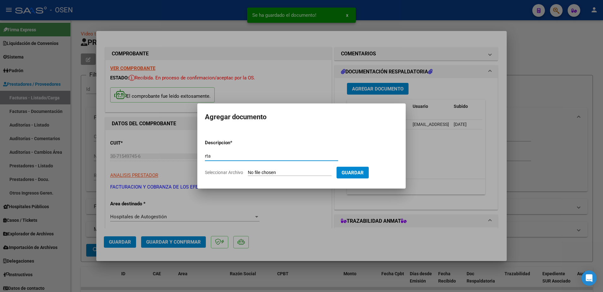
type input "rta"
click at [302, 171] on input "Seleccionar Archivo" at bounding box center [290, 173] width 84 height 6
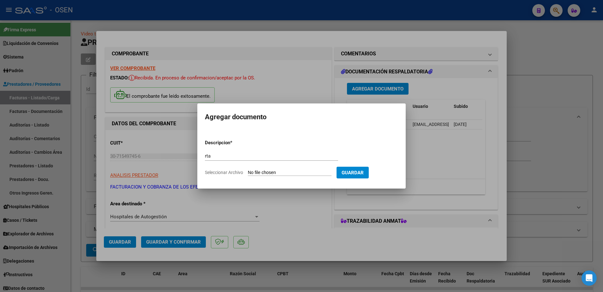
type input "C:\fakepath\FACA2 0001-00025114 Respuesta de Impugnacion.pdf"
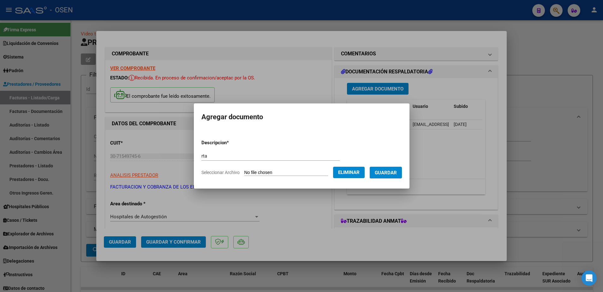
click at [389, 175] on span "Guardar" at bounding box center [386, 173] width 22 height 6
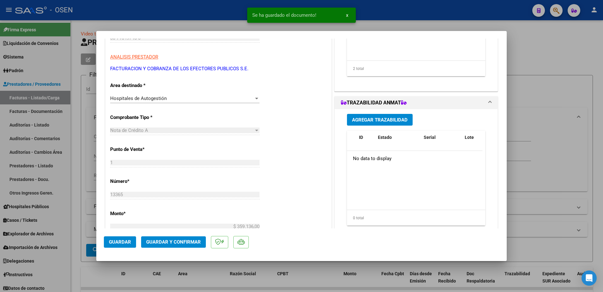
scroll to position [118, 0]
click at [545, 117] on div at bounding box center [301, 146] width 603 height 292
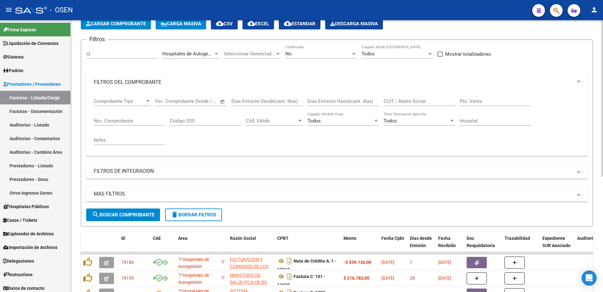
scroll to position [0, 0]
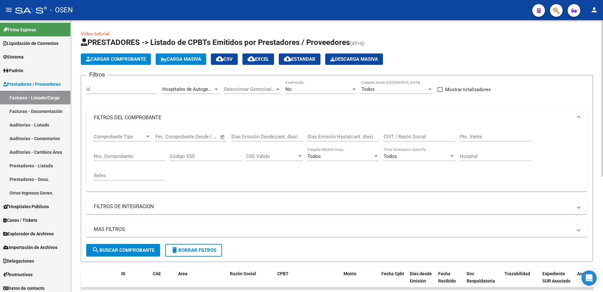
click at [139, 60] on span "Cargar Comprobante" at bounding box center [116, 59] width 60 height 6
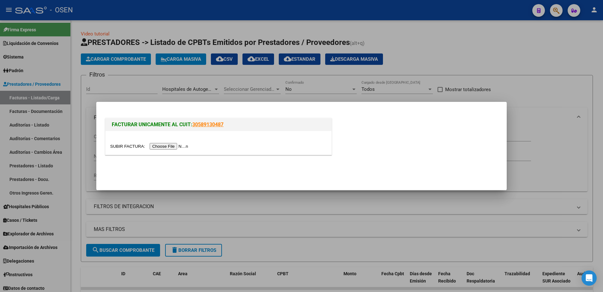
click at [173, 146] on input "file" at bounding box center [150, 146] width 80 height 7
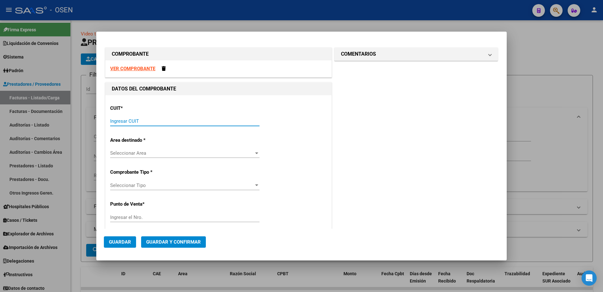
click at [196, 121] on input "Ingresar CUIT" at bounding box center [184, 121] width 149 height 6
paste input "30-67526419-4"
type input "30-67526419-4"
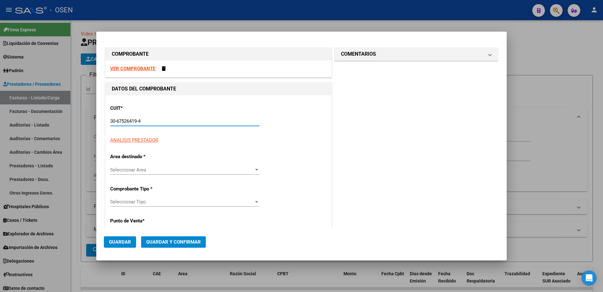
type input "8"
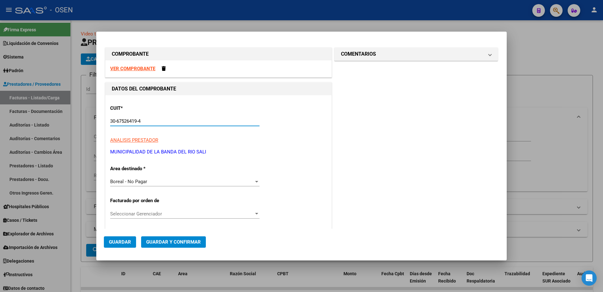
type input "30-67526419-4"
click at [183, 182] on div "Boreal - No Pagar" at bounding box center [182, 181] width 144 height 6
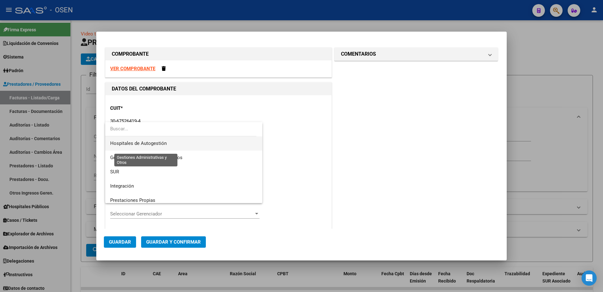
click at [158, 144] on span "Hospitales de Autogestión" at bounding box center [138, 143] width 57 height 6
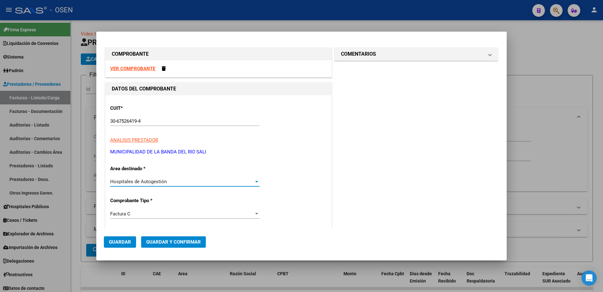
scroll to position [79, 0]
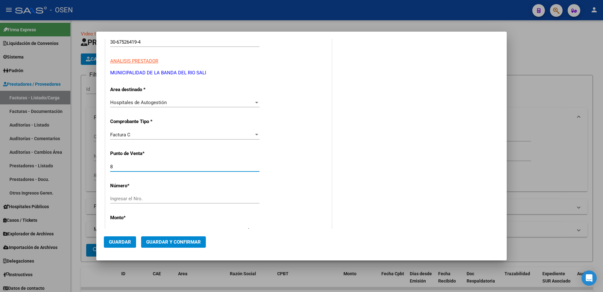
drag, startPoint x: 135, startPoint y: 167, endPoint x: 105, endPoint y: 167, distance: 30.0
click at [105, 167] on div "DATOS DEL COMPROBANTE CUIT * 30-67526419-4 Ingresar CUIT ANALISIS PRESTADOR MUN…" at bounding box center [218, 233] width 229 height 461
type input "9"
type input "94"
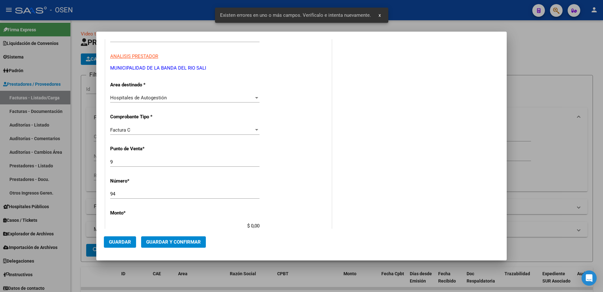
scroll to position [172, 0]
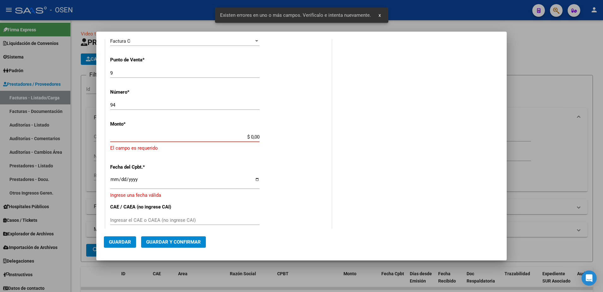
paste input "33.451,38"
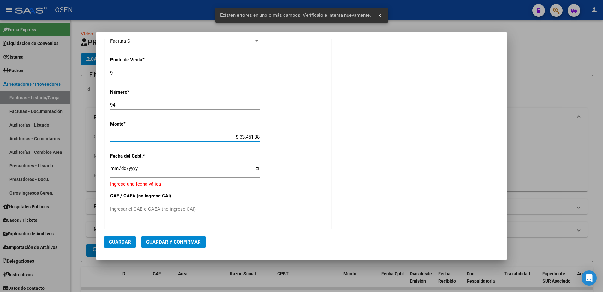
type input "$ 33.451,38"
click at [115, 167] on input "Ingresar la fecha" at bounding box center [184, 171] width 149 height 10
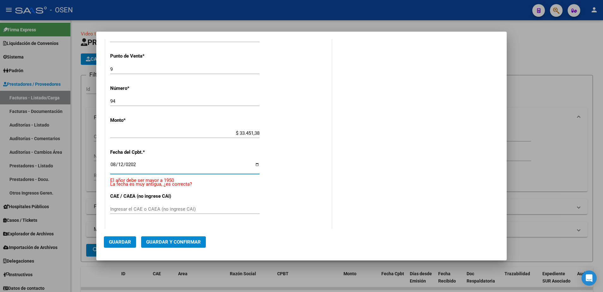
type input "[DATE]"
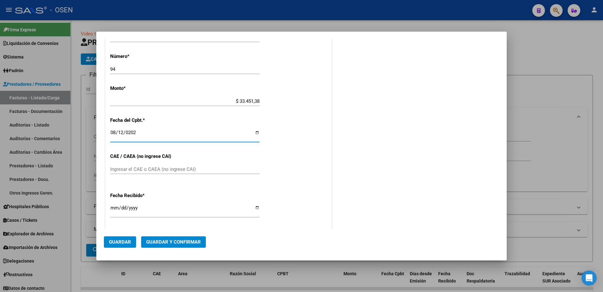
scroll to position [247, 0]
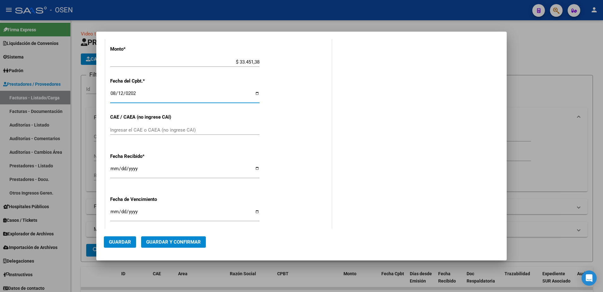
click at [131, 242] on button "Guardar" at bounding box center [120, 241] width 32 height 11
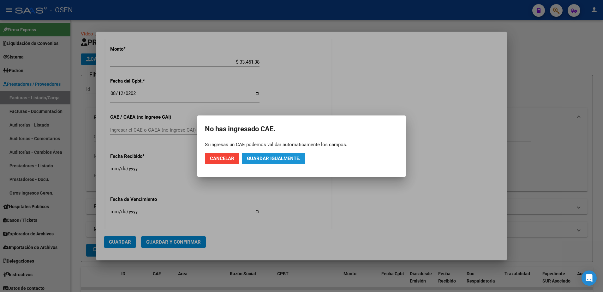
click at [272, 157] on span "Guardar igualmente." at bounding box center [273, 158] width 53 height 6
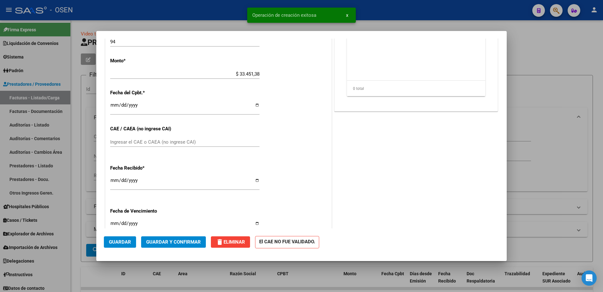
scroll to position [0, 0]
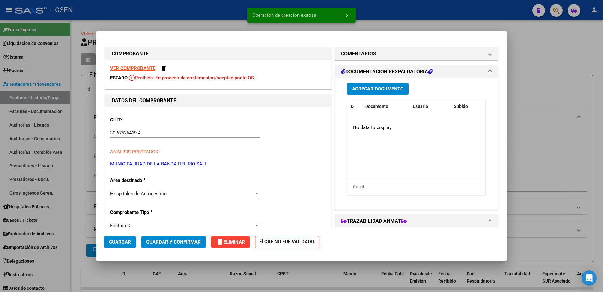
click at [374, 85] on button "Agregar Documento" at bounding box center [378, 89] width 62 height 12
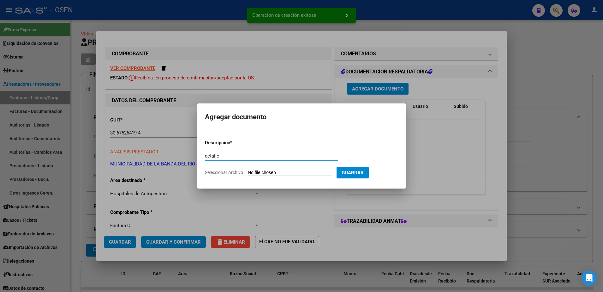
type input "detalle"
click at [382, 135] on form "Descripcion * detalle Escriba aquí una descripcion Seleccionar Archivo Guardar" at bounding box center [301, 157] width 193 height 46
click at [269, 172] on input "Seleccionar Archivo" at bounding box center [290, 173] width 84 height 6
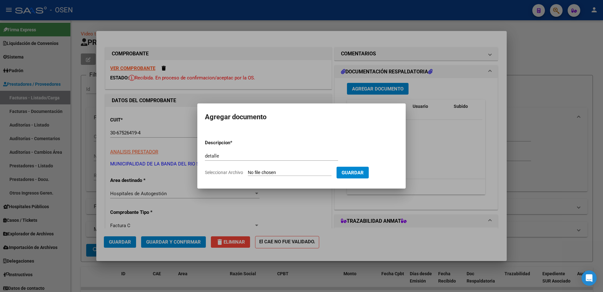
type input "C:\fakepath\OSEN-[PERSON_NAME]-DETALLE009-00094.pdf.pdf"
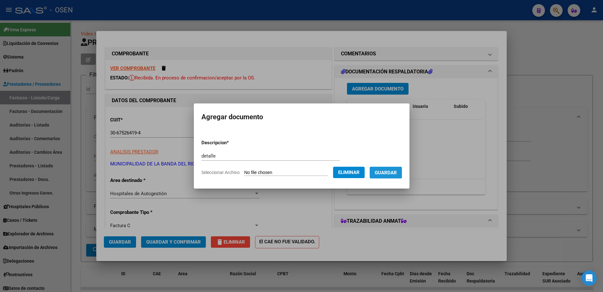
click at [386, 176] on button "Guardar" at bounding box center [386, 172] width 32 height 12
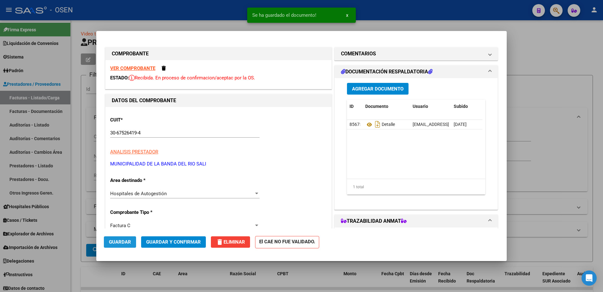
click at [120, 238] on button "Guardar" at bounding box center [120, 241] width 32 height 11
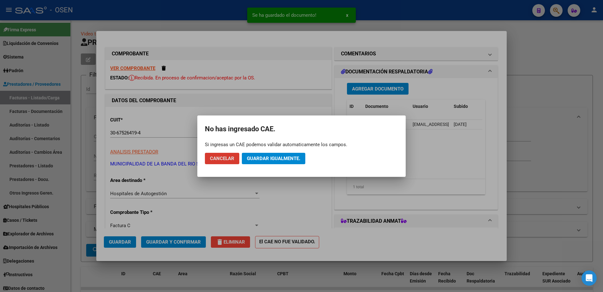
click at [298, 151] on mat-dialog-actions "Cancelar Guardar igualmente." at bounding box center [301, 158] width 193 height 21
click at [298, 152] on mat-dialog-actions "Cancelar Guardar igualmente." at bounding box center [301, 158] width 193 height 21
click at [299, 153] on button "Guardar igualmente." at bounding box center [273, 158] width 63 height 11
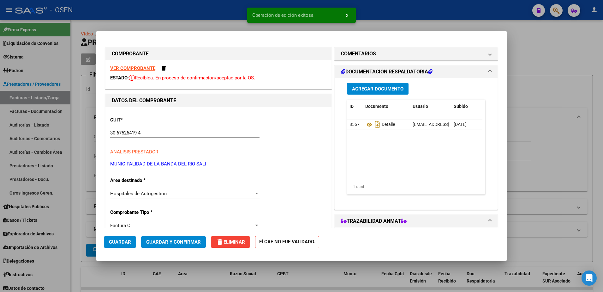
click at [534, 78] on div at bounding box center [301, 146] width 603 height 292
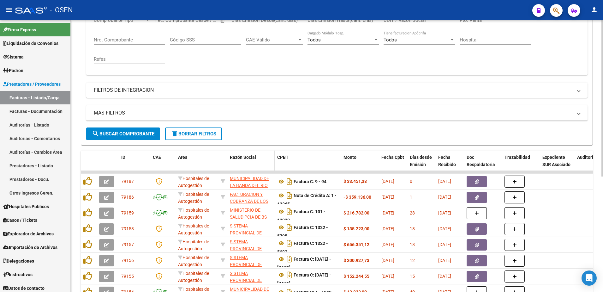
scroll to position [118, 0]
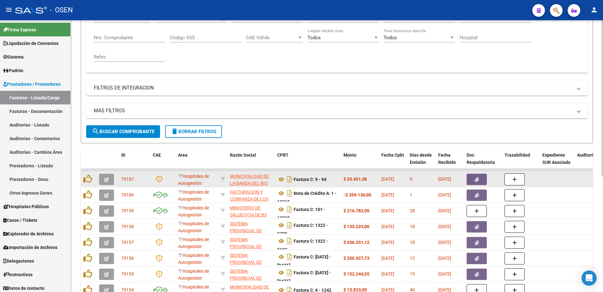
click at [104, 177] on button "button" at bounding box center [106, 178] width 15 height 11
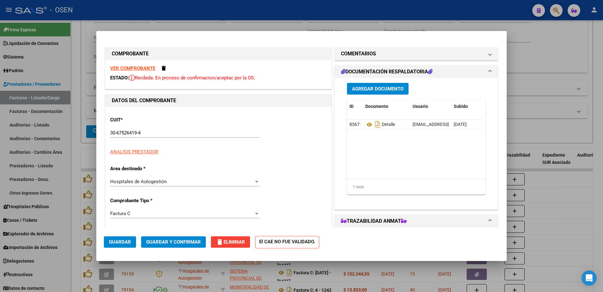
click at [371, 87] on span "Agregar Documento" at bounding box center [377, 89] width 51 height 6
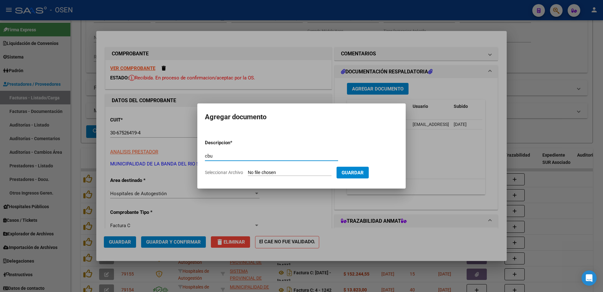
type input "cbu"
click at [284, 168] on form "Descripcion * cbu Escriba aquí una descripcion Seleccionar Archivo Guardar" at bounding box center [301, 157] width 193 height 46
click at [284, 175] on input "Seleccionar Archivo" at bounding box center [290, 173] width 84 height 6
type input "C:\fakepath\cbu (1).pdf"
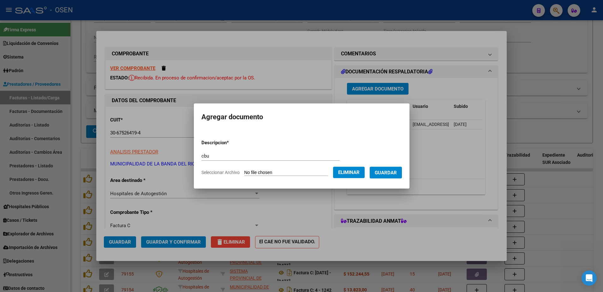
click at [394, 173] on span "Guardar" at bounding box center [386, 173] width 22 height 6
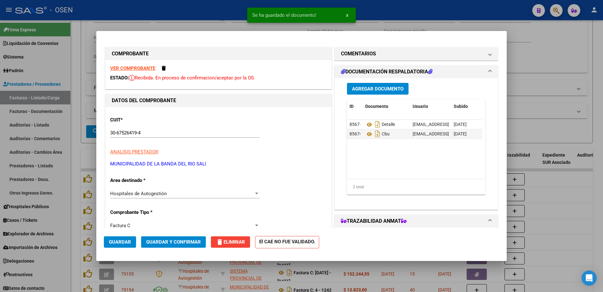
click at [490, 75] on mat-expansion-panel-header "DOCUMENTACIÓN RESPALDATORIA" at bounding box center [416, 71] width 163 height 13
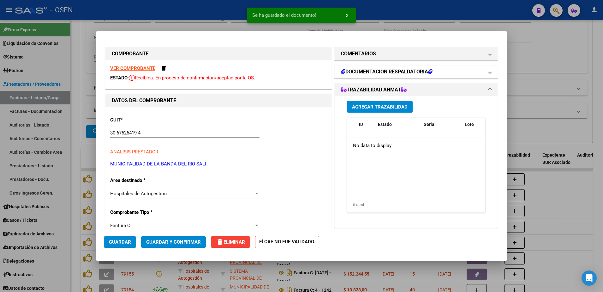
click at [490, 75] on mat-expansion-panel-header "DOCUMENTACIÓN RESPALDATORIA" at bounding box center [416, 71] width 163 height 13
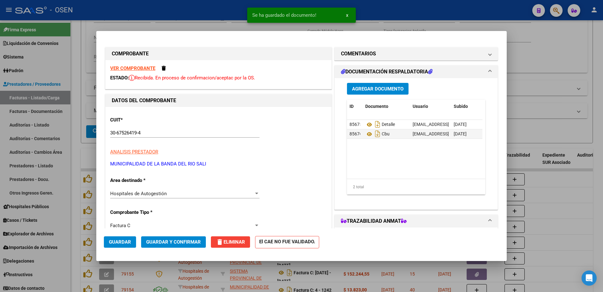
click at [517, 55] on div at bounding box center [301, 146] width 603 height 292
type input "$ 0,00"
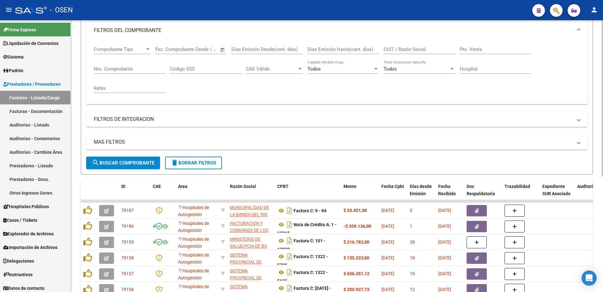
scroll to position [39, 0]
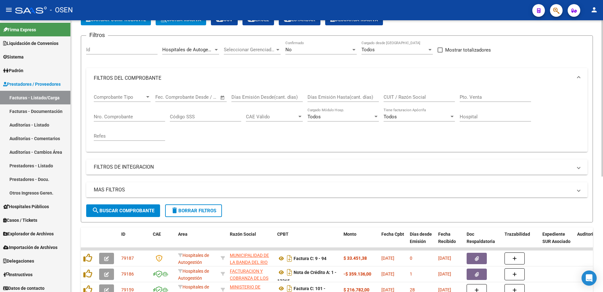
click at [158, 204] on form "Filtros Id Hospitales de Autogestión Area Seleccionar Gerenciador Seleccionar G…" at bounding box center [337, 128] width 512 height 187
click at [151, 208] on span "search Buscar Comprobante" at bounding box center [123, 211] width 63 height 6
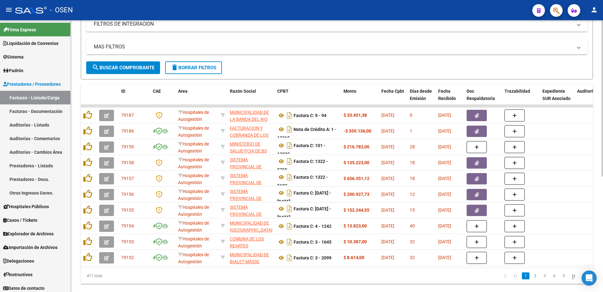
scroll to position [200, 0]
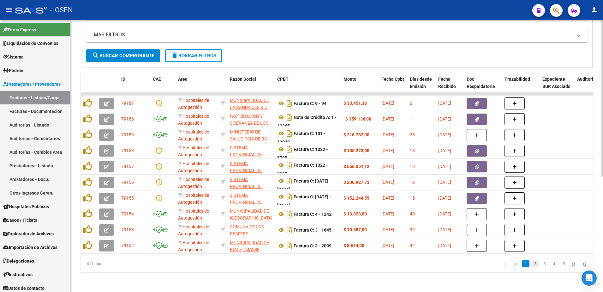
click at [532, 263] on link "2" at bounding box center [536, 263] width 8 height 7
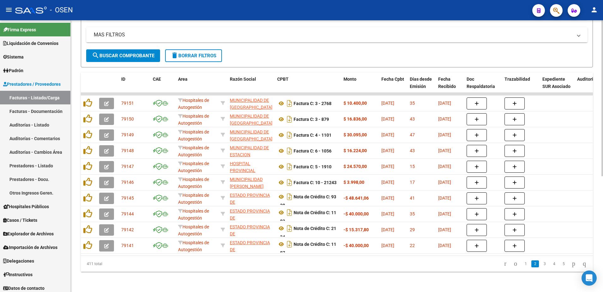
scroll to position [0, 0]
click at [541, 262] on link "3" at bounding box center [545, 263] width 8 height 7
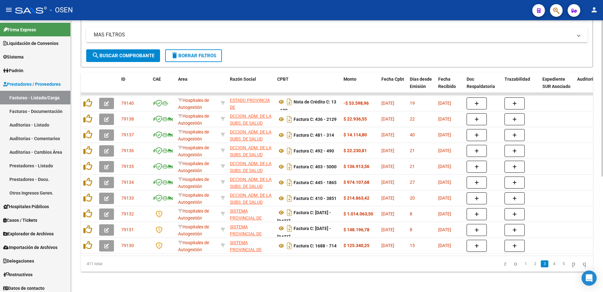
click at [551, 264] on link "4" at bounding box center [555, 263] width 8 height 7
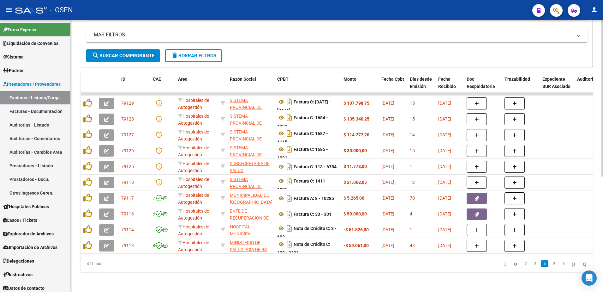
click at [551, 264] on link "5" at bounding box center [555, 263] width 8 height 7
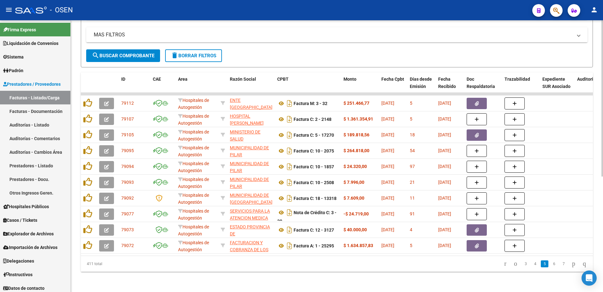
click at [551, 264] on link "6" at bounding box center [555, 263] width 8 height 7
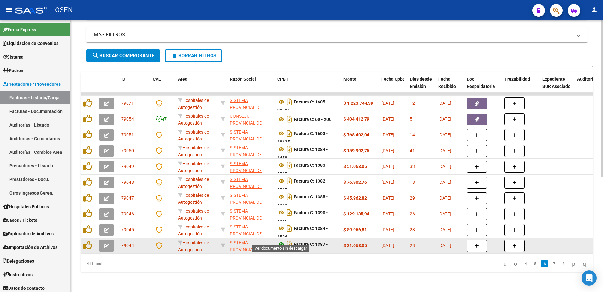
click at [281, 240] on icon at bounding box center [281, 244] width 8 height 8
drag, startPoint x: 304, startPoint y: 240, endPoint x: 307, endPoint y: 247, distance: 7.3
click at [307, 247] on datatable-body-cell "Factura C: 1387 - 4030" at bounding box center [308, 245] width 66 height 15
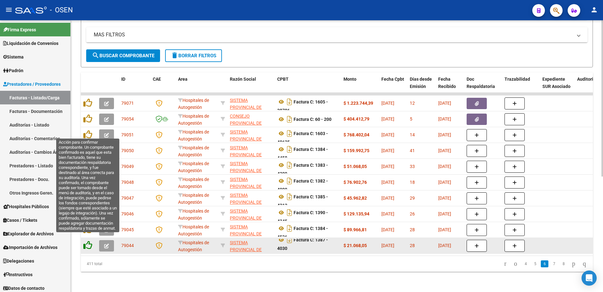
click at [84, 240] on icon at bounding box center [87, 244] width 9 height 9
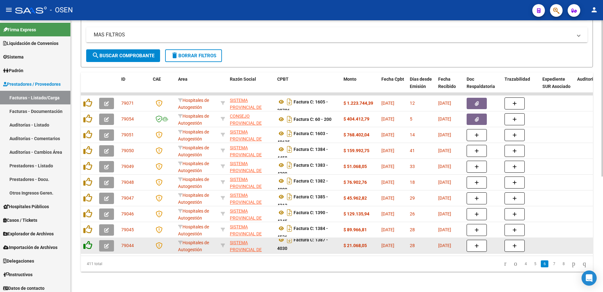
click at [89, 240] on icon at bounding box center [87, 244] width 9 height 9
click at [281, 236] on icon at bounding box center [281, 240] width 8 height 8
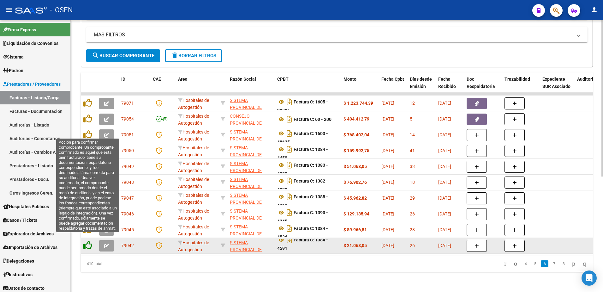
click at [86, 240] on icon at bounding box center [87, 244] width 9 height 9
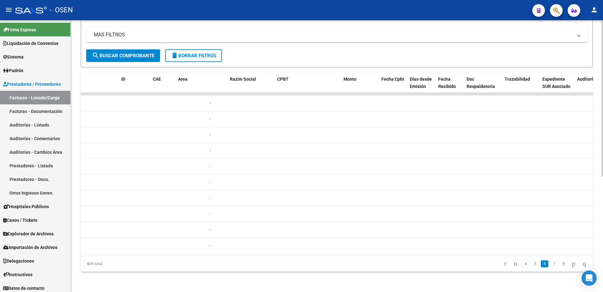
scroll to position [0, 0]
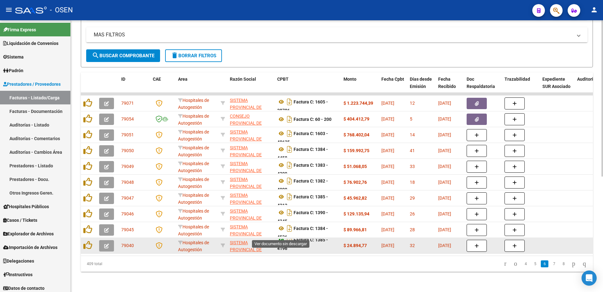
click at [283, 236] on icon at bounding box center [281, 240] width 8 height 8
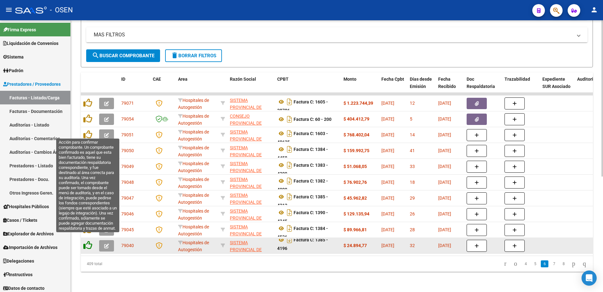
click at [88, 240] on icon at bounding box center [87, 244] width 9 height 9
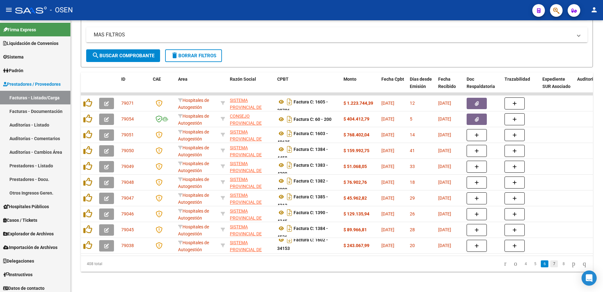
click at [551, 262] on link "7" at bounding box center [555, 263] width 8 height 7
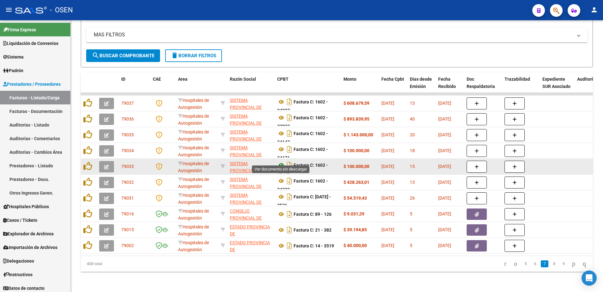
click at [279, 161] on icon at bounding box center [281, 165] width 8 height 8
drag, startPoint x: 323, startPoint y: 158, endPoint x: 326, endPoint y: 161, distance: 3.9
click at [326, 161] on div "Factura C: 1602 - 34226" at bounding box center [307, 166] width 61 height 13
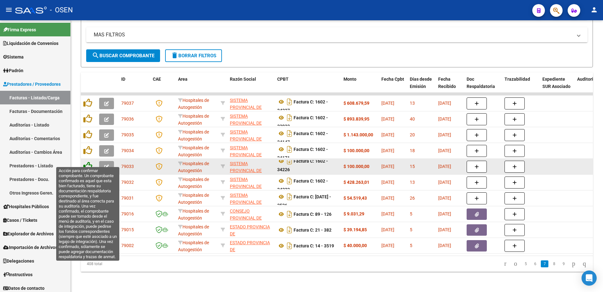
click at [88, 161] on icon at bounding box center [87, 165] width 9 height 9
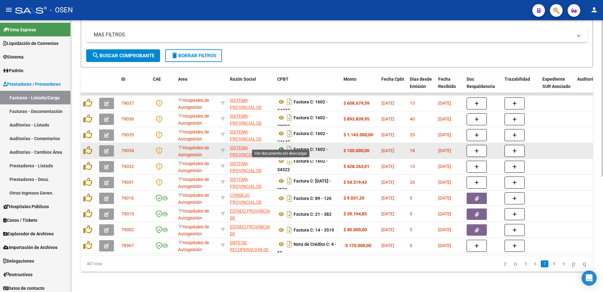
click at [281, 145] on icon at bounding box center [281, 149] width 8 height 8
drag, startPoint x: 322, startPoint y: 141, endPoint x: 325, endPoint y: 148, distance: 7.1
click at [325, 148] on div "Factura C: 1602 - 34171" at bounding box center [307, 150] width 61 height 13
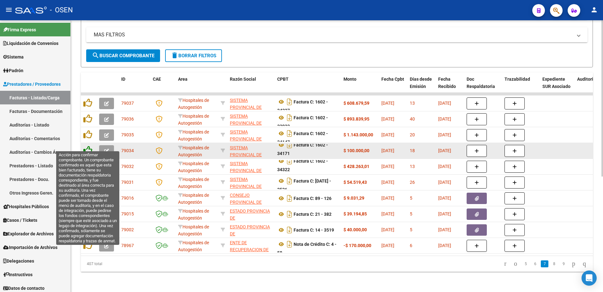
click at [84, 146] on icon at bounding box center [87, 150] width 9 height 9
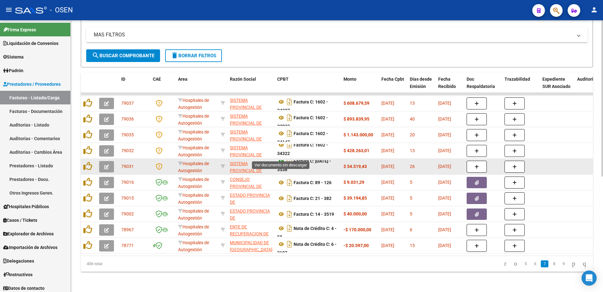
click at [282, 157] on icon at bounding box center [281, 161] width 8 height 8
click at [109, 161] on button "button" at bounding box center [106, 166] width 15 height 11
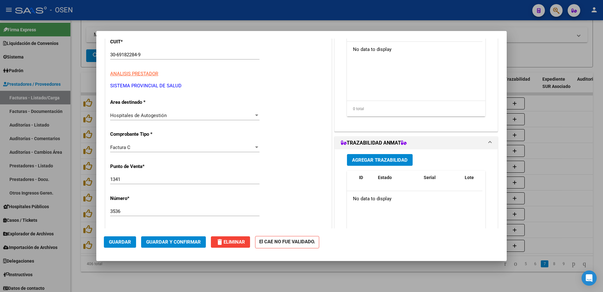
scroll to position [79, 0]
click at [166, 244] on span "Guardar y Confirmar" at bounding box center [173, 242] width 55 height 6
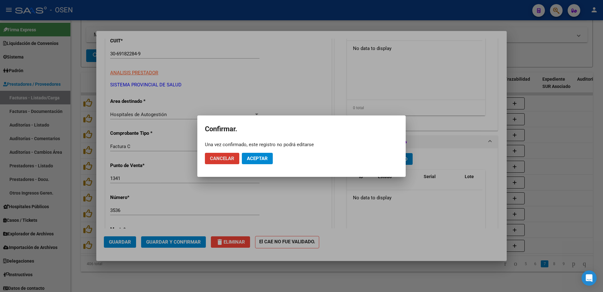
click at [275, 154] on mat-dialog-actions "Cancelar Aceptar" at bounding box center [301, 158] width 193 height 21
click at [274, 154] on mat-dialog-actions "Cancelar Aceptar" at bounding box center [301, 158] width 193 height 21
click at [267, 157] on span "Aceptar" at bounding box center [257, 158] width 21 height 6
click at [267, 157] on span "Guardar igualmente." at bounding box center [273, 158] width 53 height 6
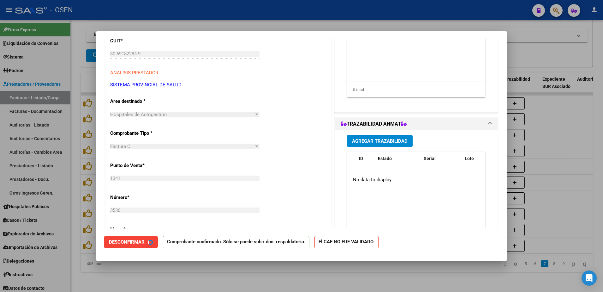
scroll to position [158, 0]
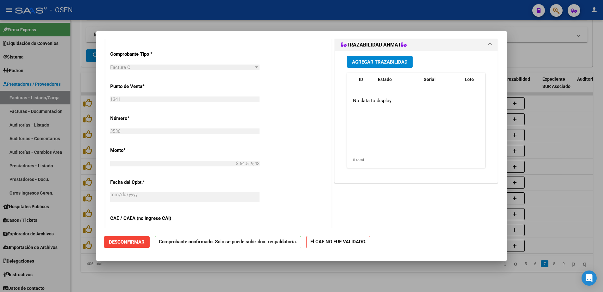
click at [550, 144] on div at bounding box center [301, 146] width 603 height 292
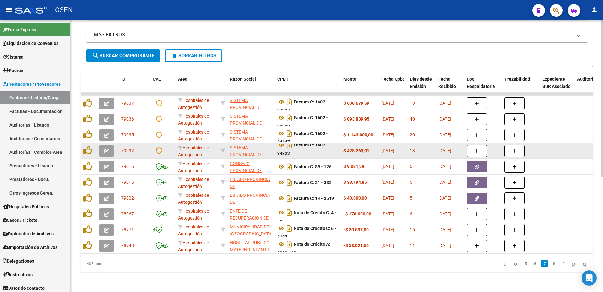
scroll to position [0, 0]
click at [281, 142] on icon at bounding box center [281, 145] width 8 height 8
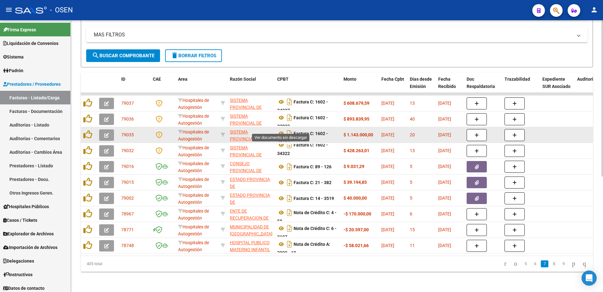
click at [277, 127] on datatable-body-cell "Factura C: 1602 - 34147" at bounding box center [308, 134] width 66 height 15
click at [279, 130] on icon at bounding box center [281, 134] width 8 height 8
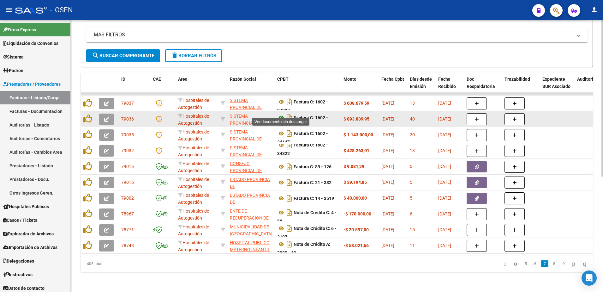
click at [281, 114] on icon at bounding box center [281, 118] width 8 height 8
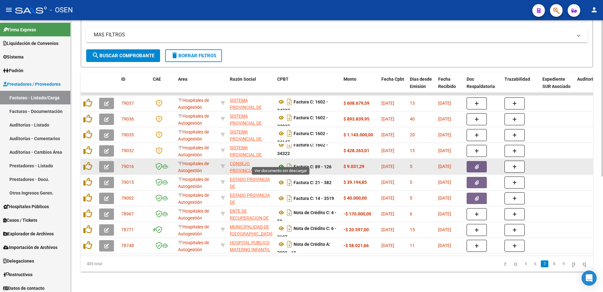
click at [281, 163] on icon at bounding box center [281, 167] width 8 height 8
click at [474, 161] on button "button" at bounding box center [477, 166] width 20 height 11
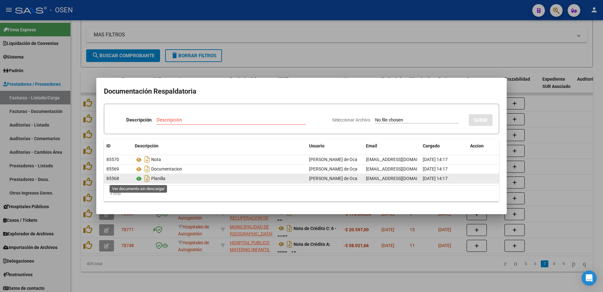
click at [137, 178] on icon at bounding box center [139, 179] width 8 height 8
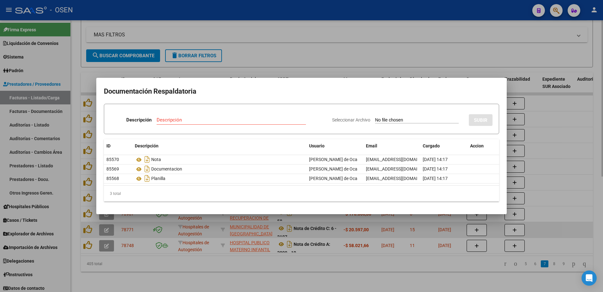
click at [313, 218] on div at bounding box center [301, 146] width 603 height 292
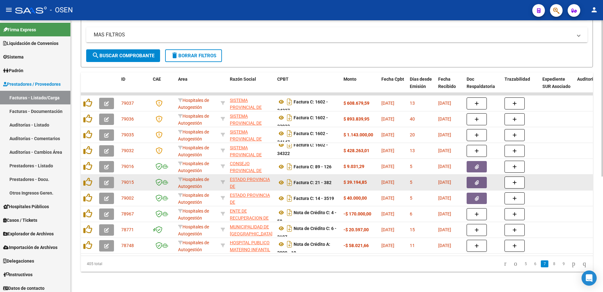
click at [476, 179] on span "button" at bounding box center [477, 182] width 4 height 6
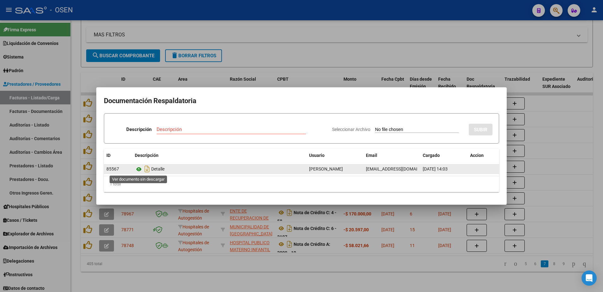
click at [137, 168] on icon at bounding box center [139, 169] width 8 height 8
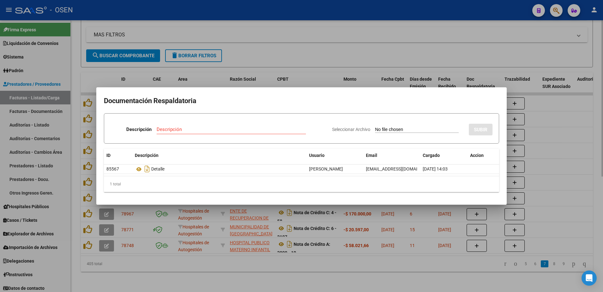
click at [314, 288] on div at bounding box center [301, 146] width 603 height 292
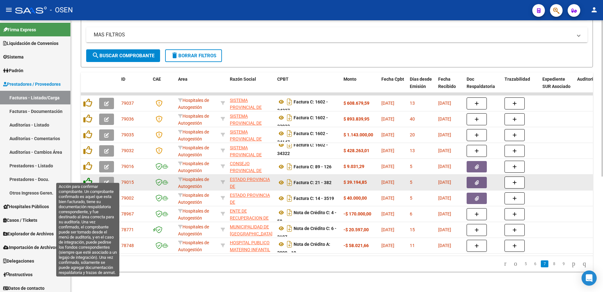
click at [87, 178] on icon at bounding box center [87, 181] width 9 height 9
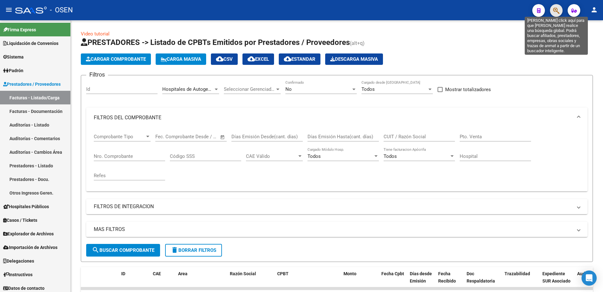
click at [557, 9] on icon "button" at bounding box center [556, 10] width 6 height 7
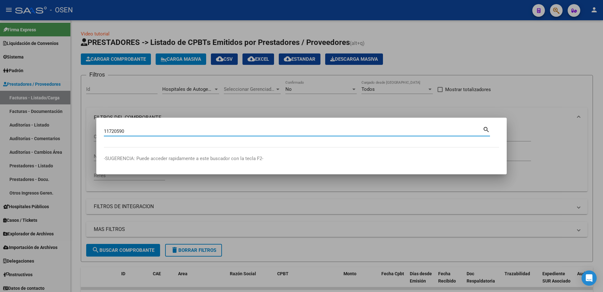
type input "11720590"
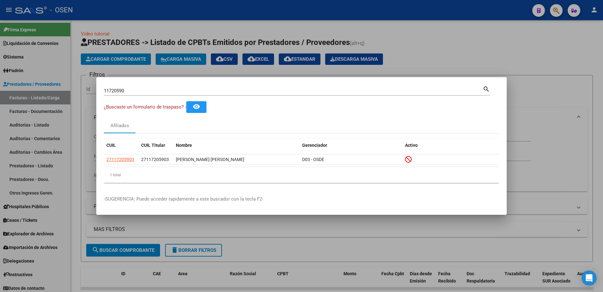
click at [542, 128] on div at bounding box center [301, 146] width 603 height 292
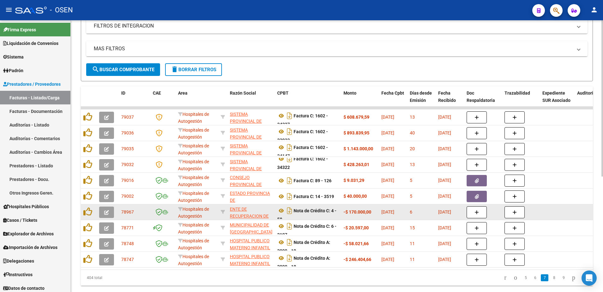
scroll to position [200, 0]
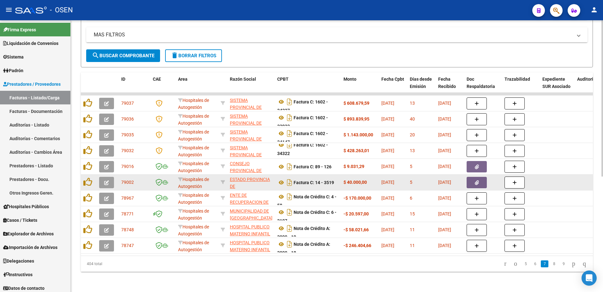
click at [474, 177] on button "button" at bounding box center [477, 182] width 20 height 11
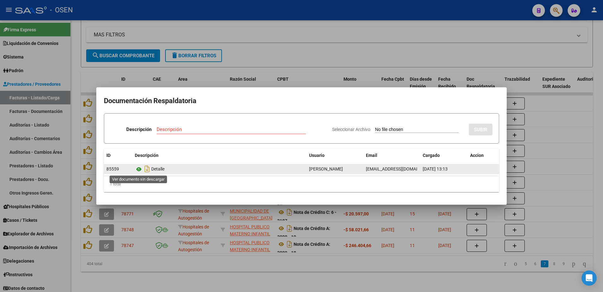
click at [139, 172] on icon at bounding box center [139, 169] width 8 height 8
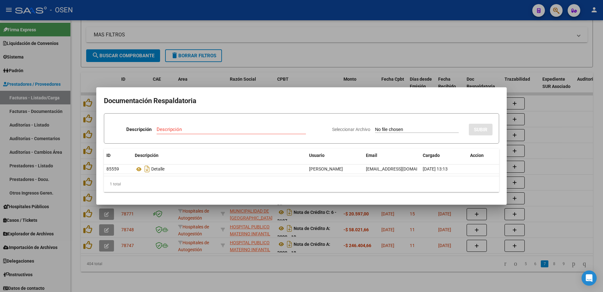
click at [269, 267] on div at bounding box center [301, 146] width 603 height 292
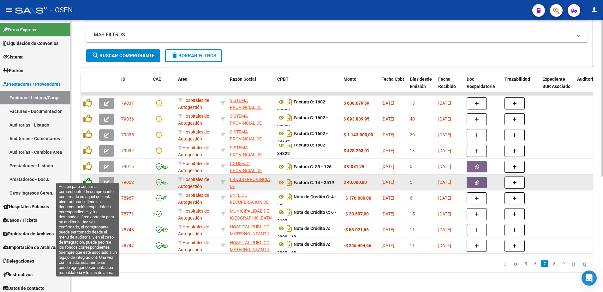
click at [86, 177] on icon at bounding box center [87, 181] width 9 height 9
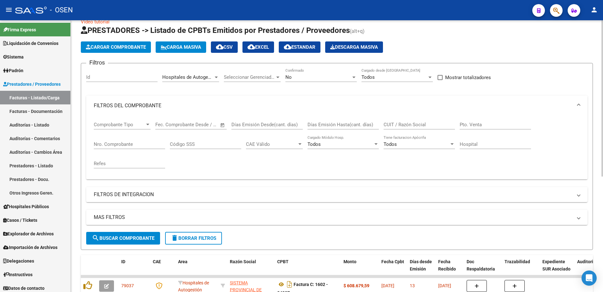
scroll to position [3, 0]
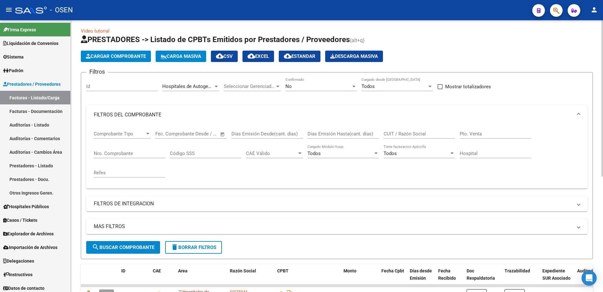
click at [183, 84] on span "Hospitales de Autogestión" at bounding box center [190, 86] width 57 height 6
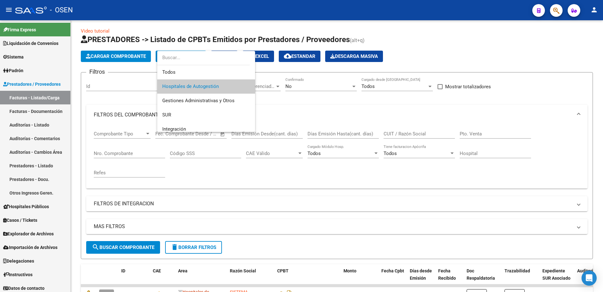
click at [7, 128] on div at bounding box center [301, 146] width 603 height 292
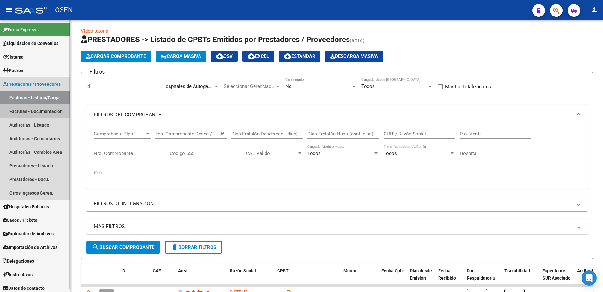
click at [33, 111] on link "Facturas - Documentación" at bounding box center [35, 111] width 70 height 14
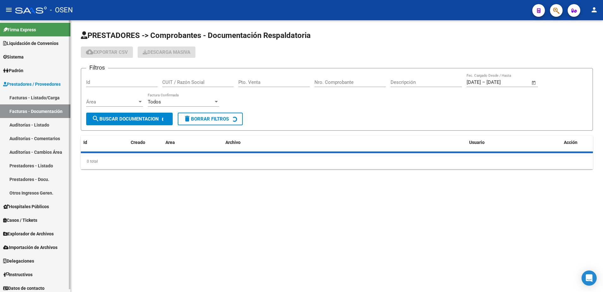
click at [40, 99] on link "Facturas - Listado/Carga" at bounding box center [35, 98] width 70 height 14
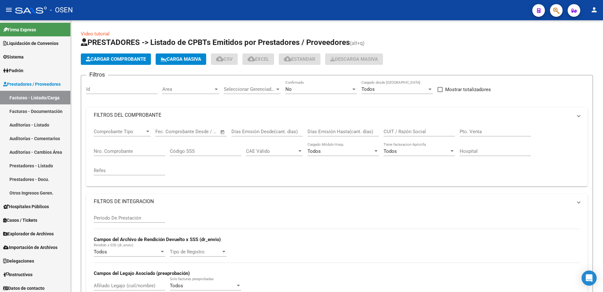
click at [187, 88] on span "Area" at bounding box center [187, 89] width 51 height 6
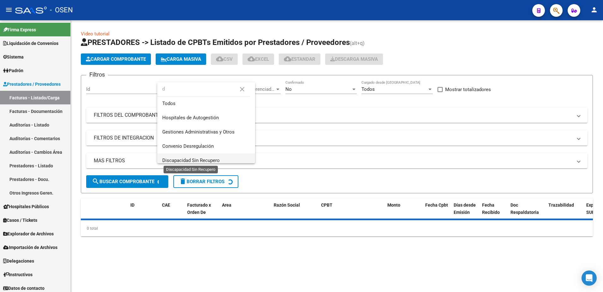
type input "d"
click at [204, 159] on span "Discapacidad Sin Recupero" at bounding box center [206, 160] width 88 height 14
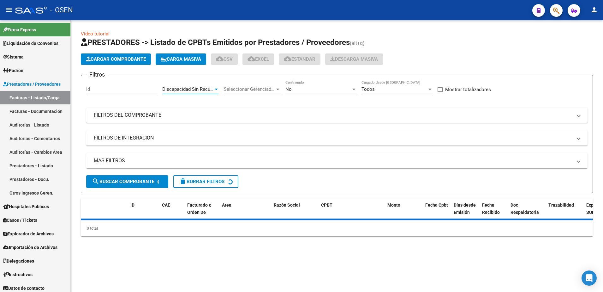
click at [131, 181] on span "search Buscar Comprobante" at bounding box center [123, 181] width 63 height 6
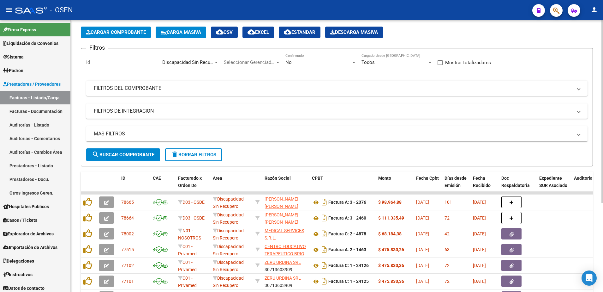
scroll to position [39, 0]
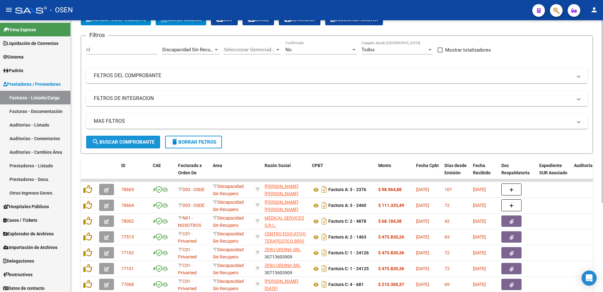
click at [123, 141] on span "search Buscar Comprobante" at bounding box center [123, 142] width 63 height 6
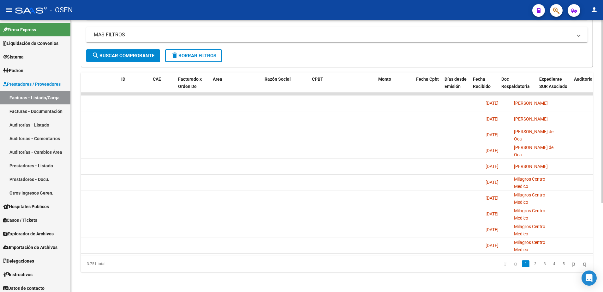
scroll to position [0, 0]
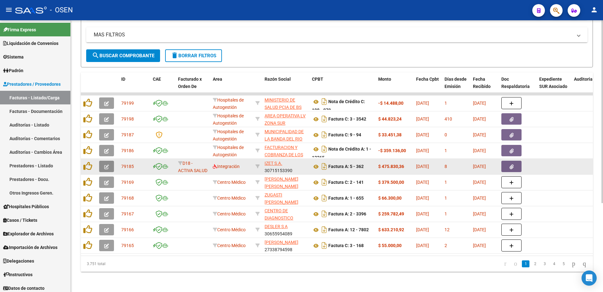
click at [102, 160] on button "button" at bounding box center [106, 165] width 15 height 11
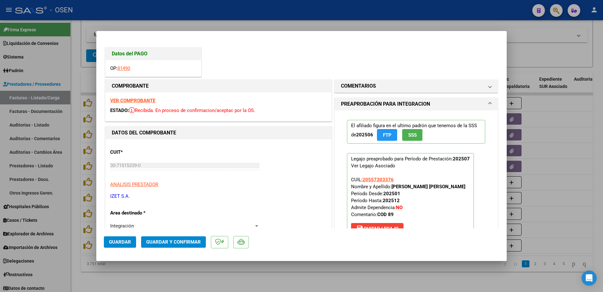
click at [185, 233] on mat-dialog-actions "Guardar Guardar y Confirmar" at bounding box center [302, 240] width 396 height 25
click at [187, 240] on span "Guardar y Confirmar" at bounding box center [173, 242] width 55 height 6
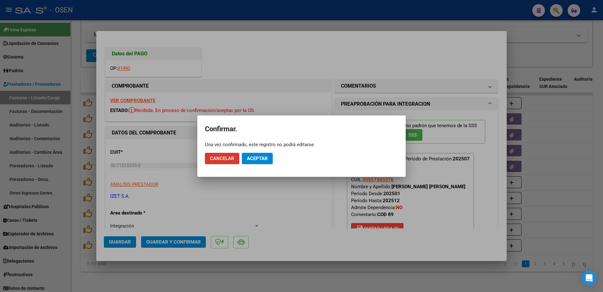
click at [269, 162] on button "Aceptar" at bounding box center [257, 158] width 31 height 11
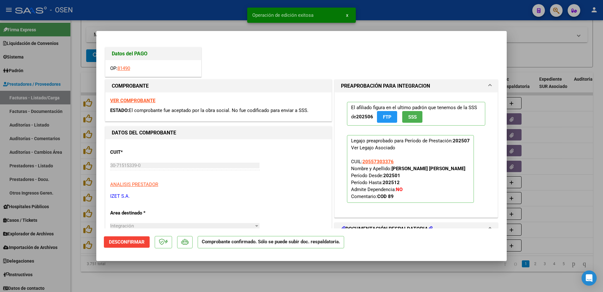
click at [280, 267] on div at bounding box center [301, 146] width 603 height 292
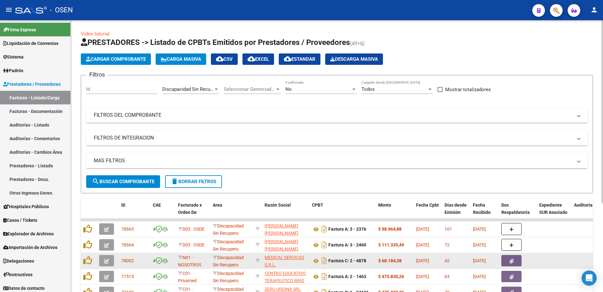
click at [107, 260] on icon "button" at bounding box center [106, 260] width 5 height 5
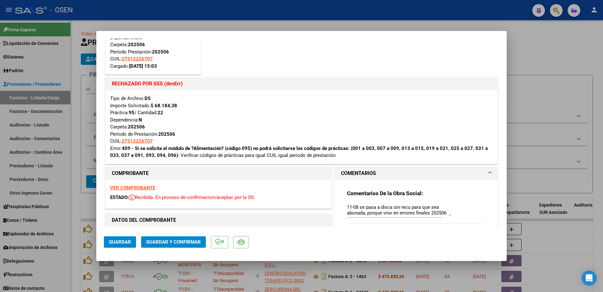
scroll to position [118, 0]
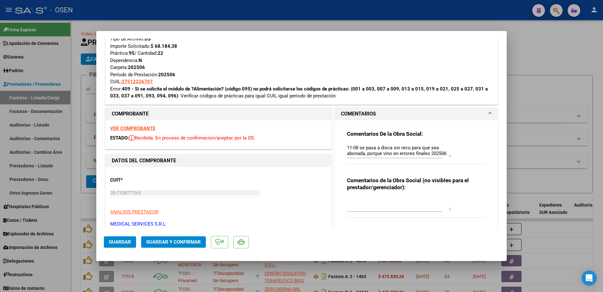
click at [445, 139] on div "Comentarios De la Obra Social: 11-08 se pasa a disca sin recu para que sea abon…" at bounding box center [416, 150] width 138 height 41
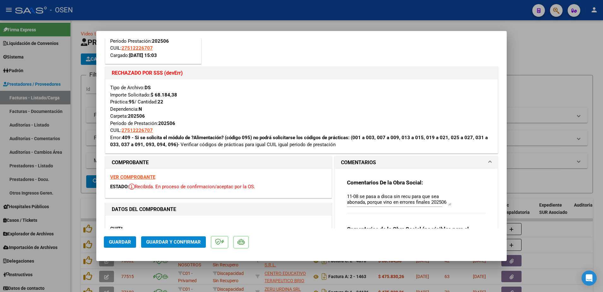
scroll to position [79, 0]
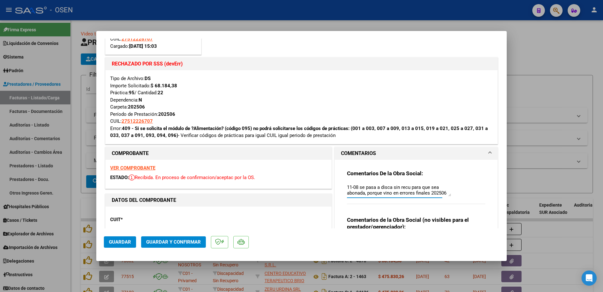
drag, startPoint x: 345, startPoint y: 186, endPoint x: 456, endPoint y: 211, distance: 113.6
click at [456, 211] on div "Comentarios De la Obra Social: 11-08 se pasa a disca sin recu para que sea abon…" at bounding box center [416, 214] width 148 height 109
click at [192, 239] on span "Guardar y Confirmar" at bounding box center [173, 242] width 55 height 6
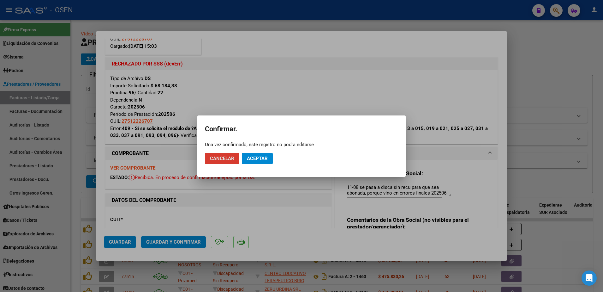
click at [254, 159] on span "Aceptar" at bounding box center [257, 158] width 21 height 6
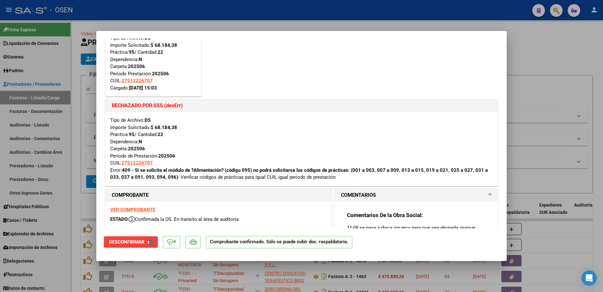
scroll to position [0, 0]
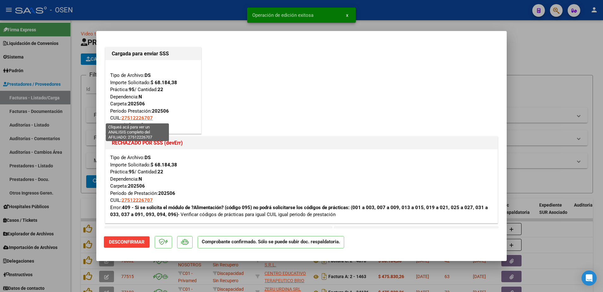
click at [149, 118] on span "27512226707" at bounding box center [137, 118] width 31 height 6
type textarea "27512226707"
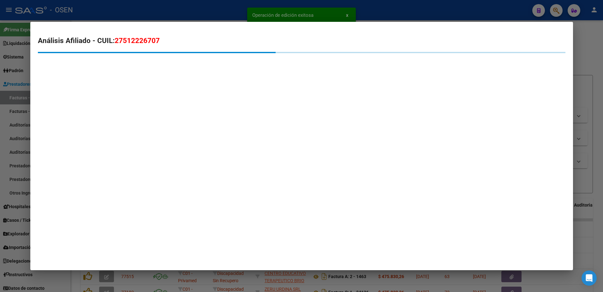
click at [150, 41] on span "27512226707" at bounding box center [137, 40] width 45 height 8
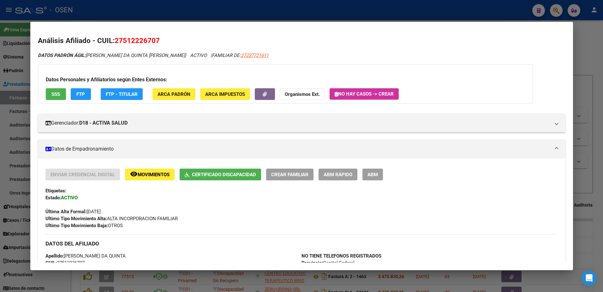
click at [203, 5] on div at bounding box center [301, 146] width 603 height 292
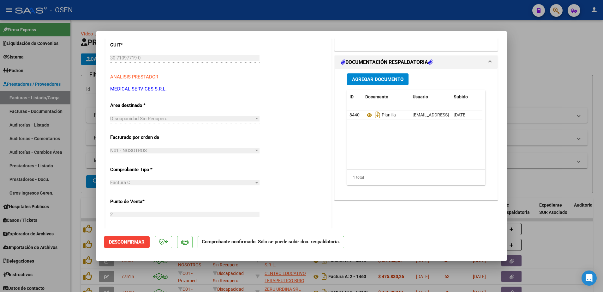
scroll to position [197, 0]
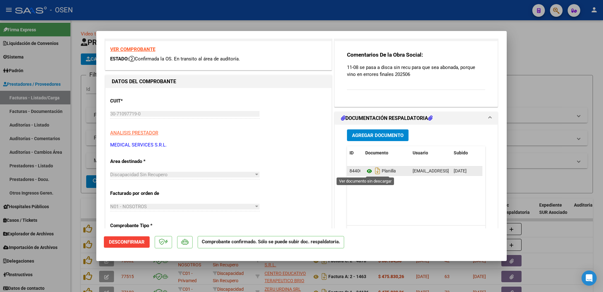
click at [365, 168] on icon at bounding box center [369, 171] width 8 height 8
